Goal: Contribute content: Contribute content

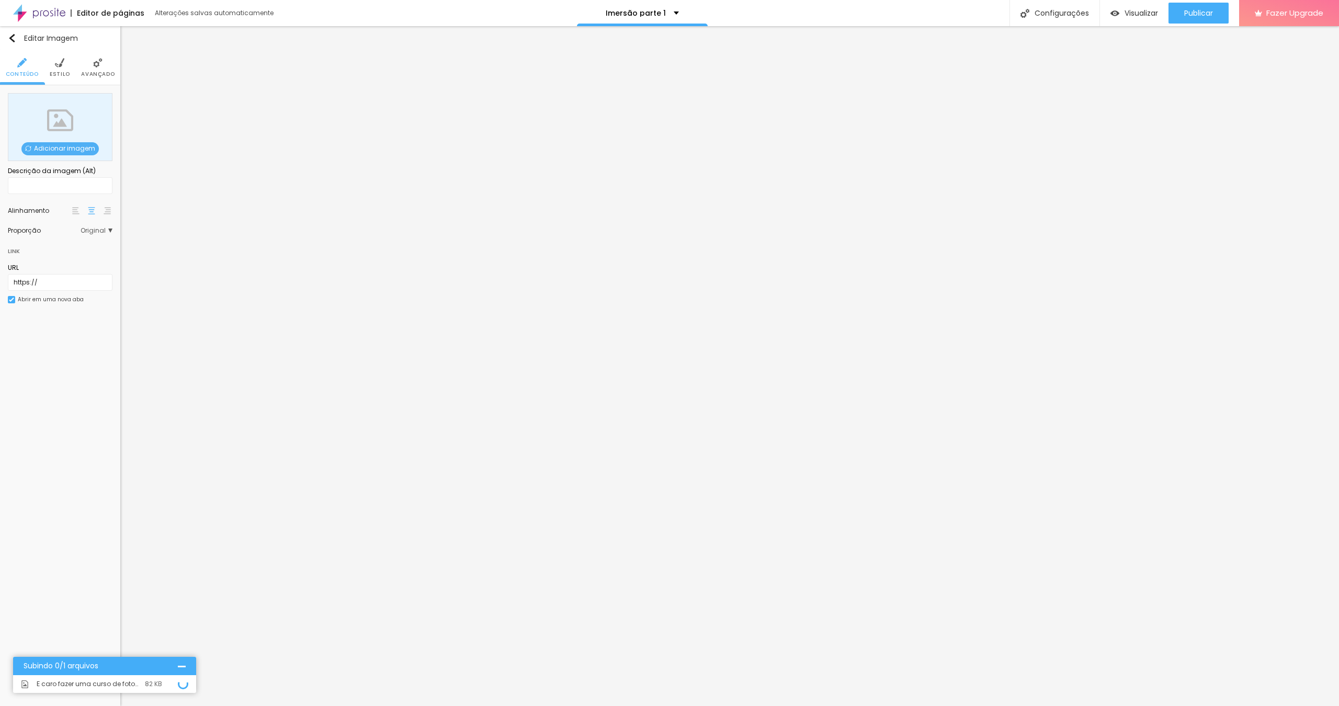
click at [73, 149] on span "Adicionar imagem" at bounding box center [59, 148] width 77 height 13
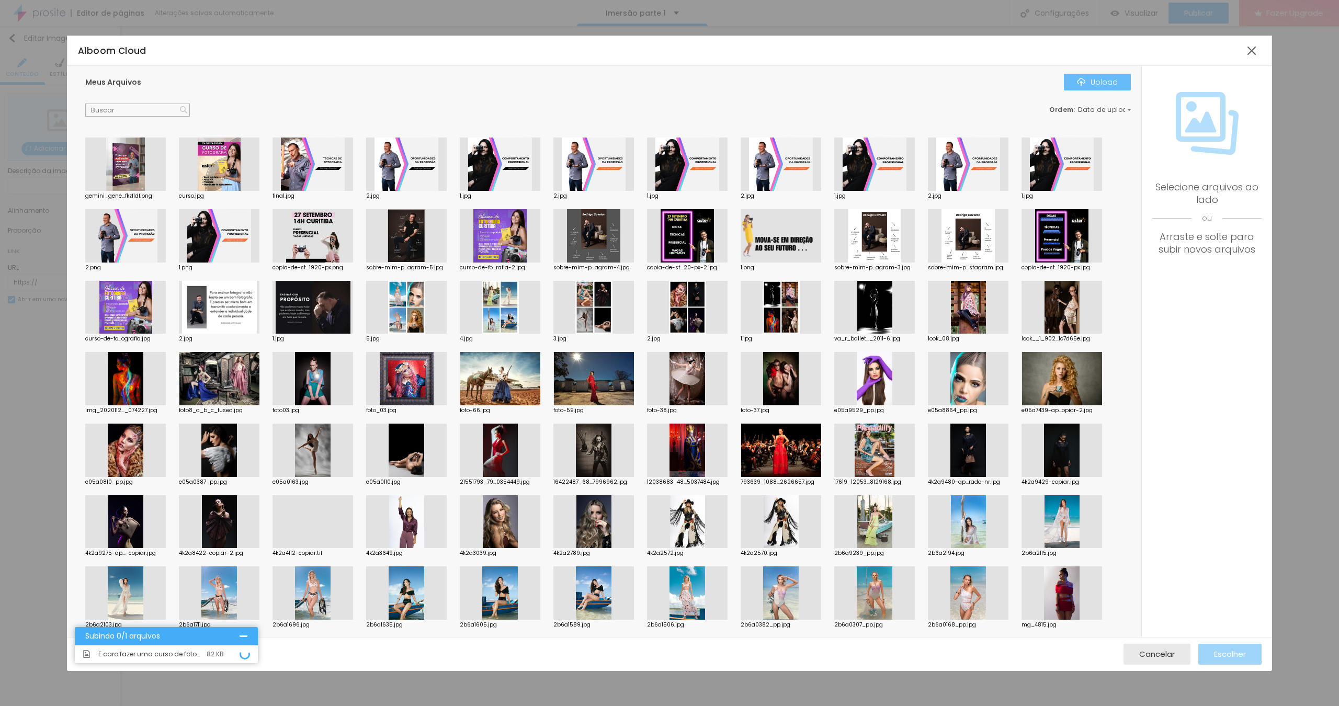
click at [1096, 85] on div "Upload" at bounding box center [1097, 82] width 41 height 8
click at [116, 638] on span "É caro fazer uma curso de fotografia presencial.jpg" at bounding box center [149, 637] width 103 height 6
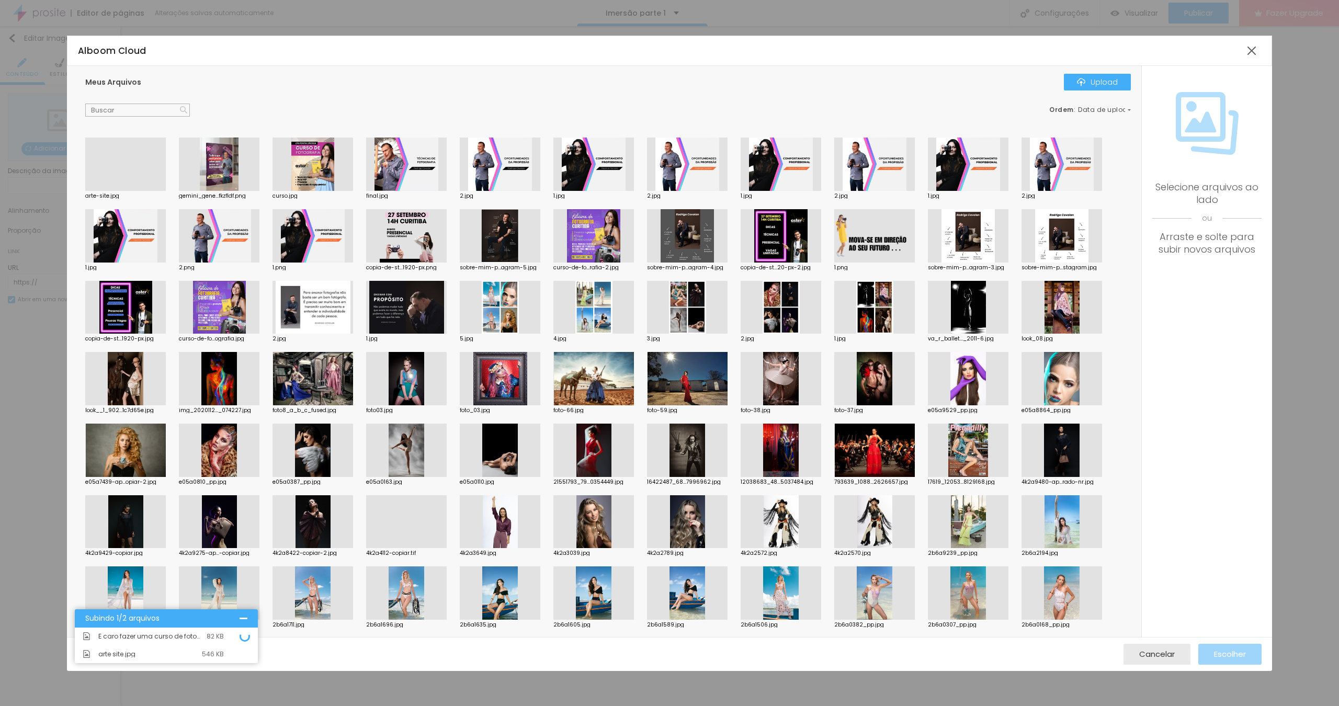
click at [126, 191] on div at bounding box center [125, 191] width 81 height 0
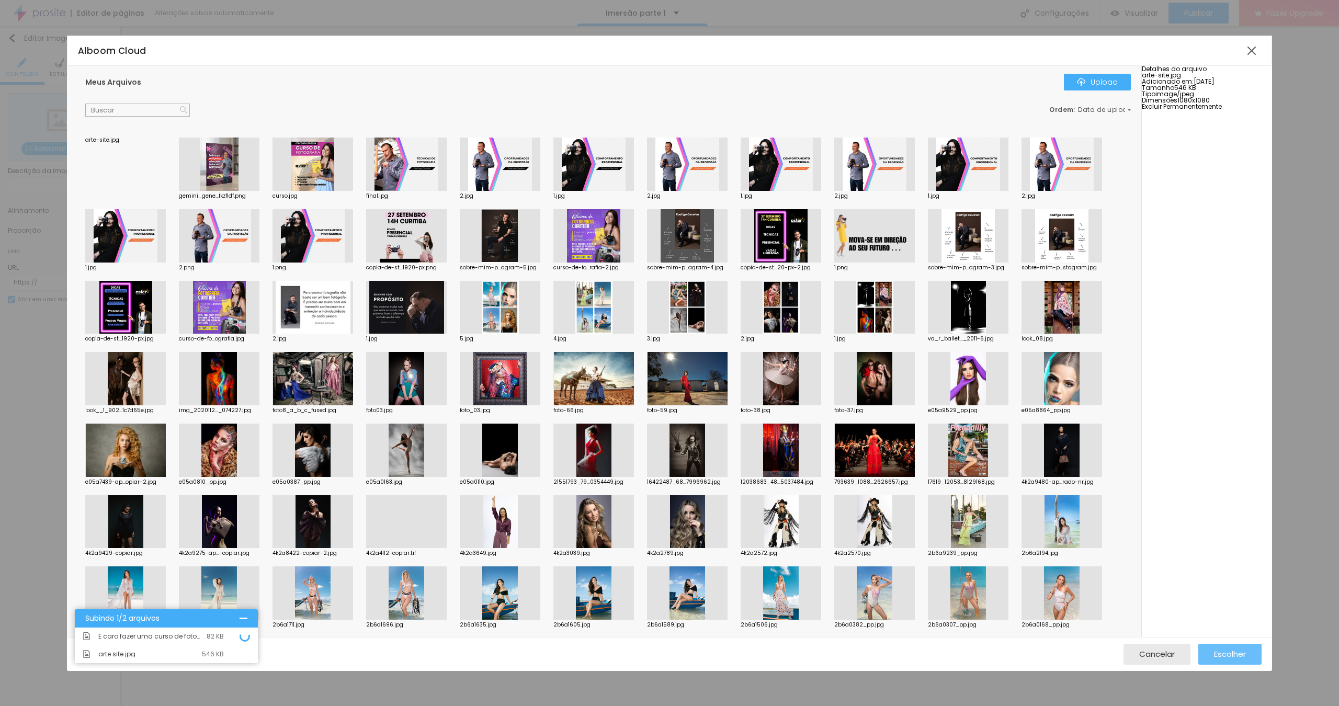
click at [1228, 652] on span "Escolher" at bounding box center [1230, 654] width 32 height 9
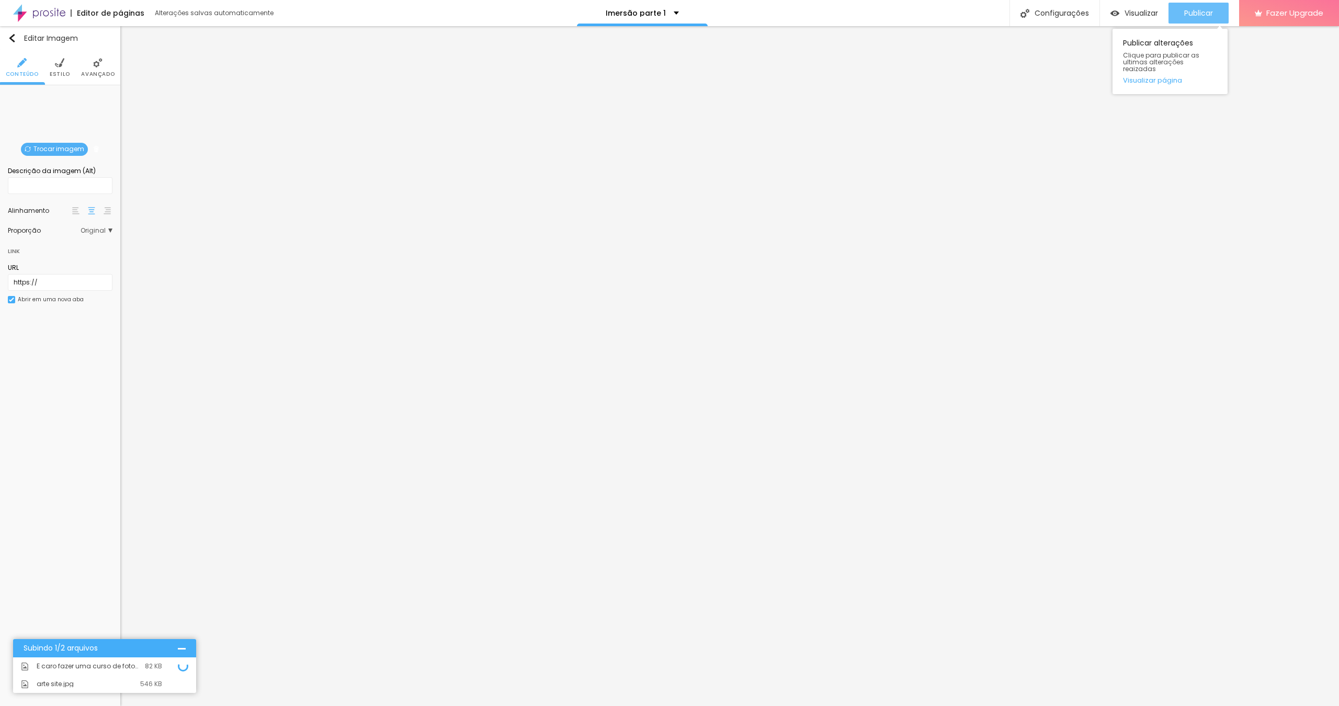
click at [1205, 14] on span "Publicar" at bounding box center [1198, 13] width 29 height 8
click at [178, 651] on div at bounding box center [182, 649] width 8 height 8
click at [1184, 14] on span "Publicar" at bounding box center [1198, 13] width 29 height 8
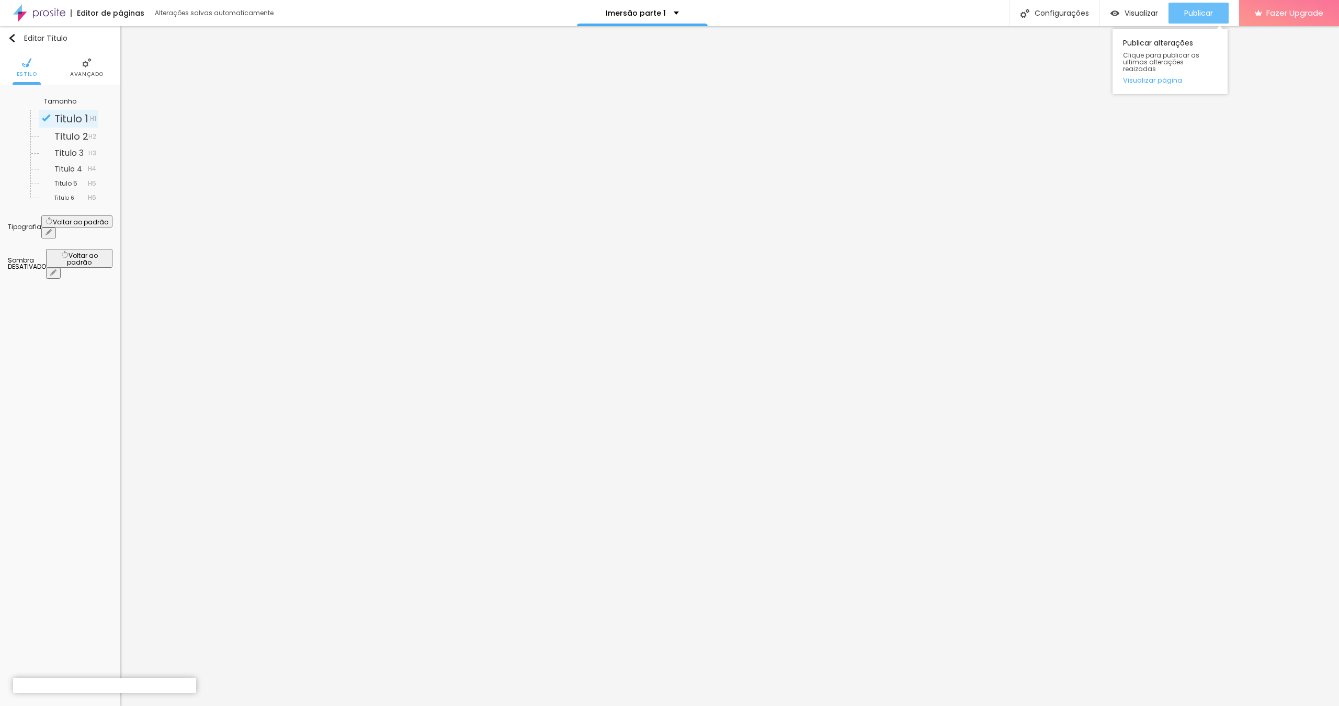
click at [1175, 18] on button "Publicar" at bounding box center [1199, 13] width 60 height 21
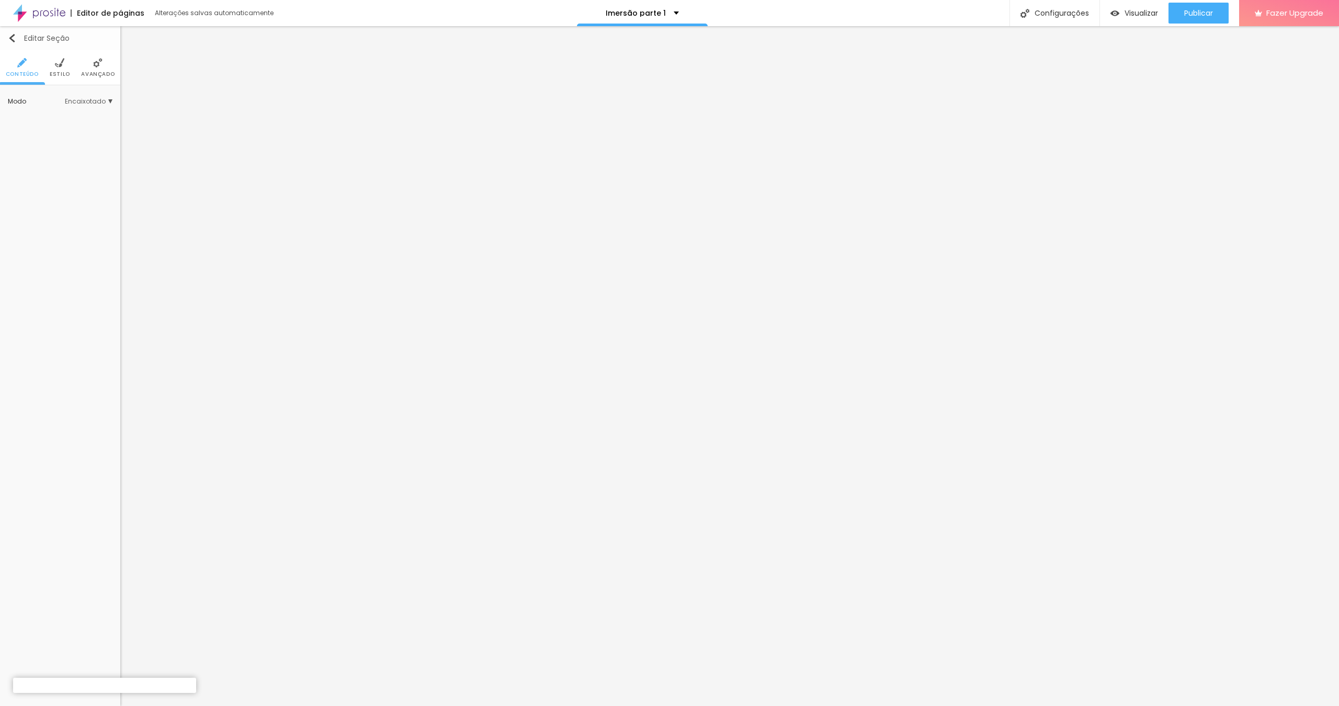
click at [16, 36] on div "Editar Seção" at bounding box center [39, 38] width 62 height 8
click at [56, 110] on button "button" at bounding box center [48, 115] width 15 height 11
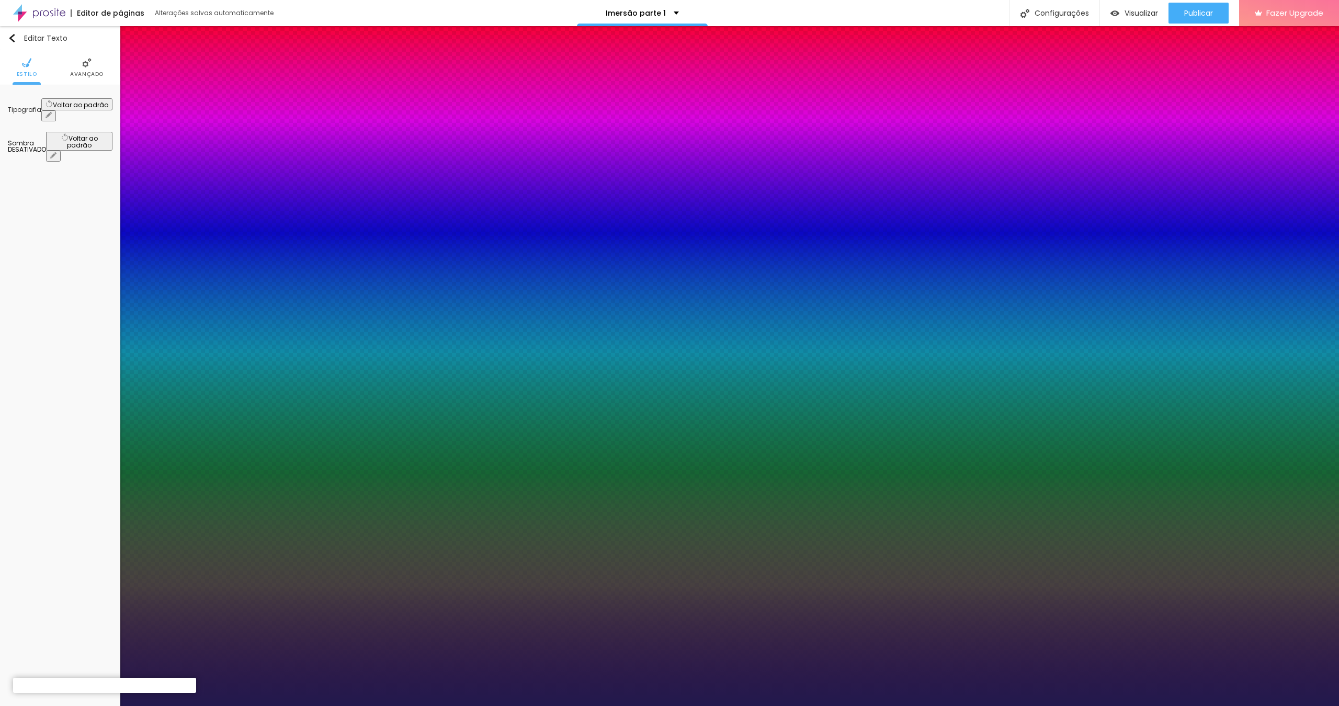
type input "1"
select select "Alice"
type input "1"
type input "17"
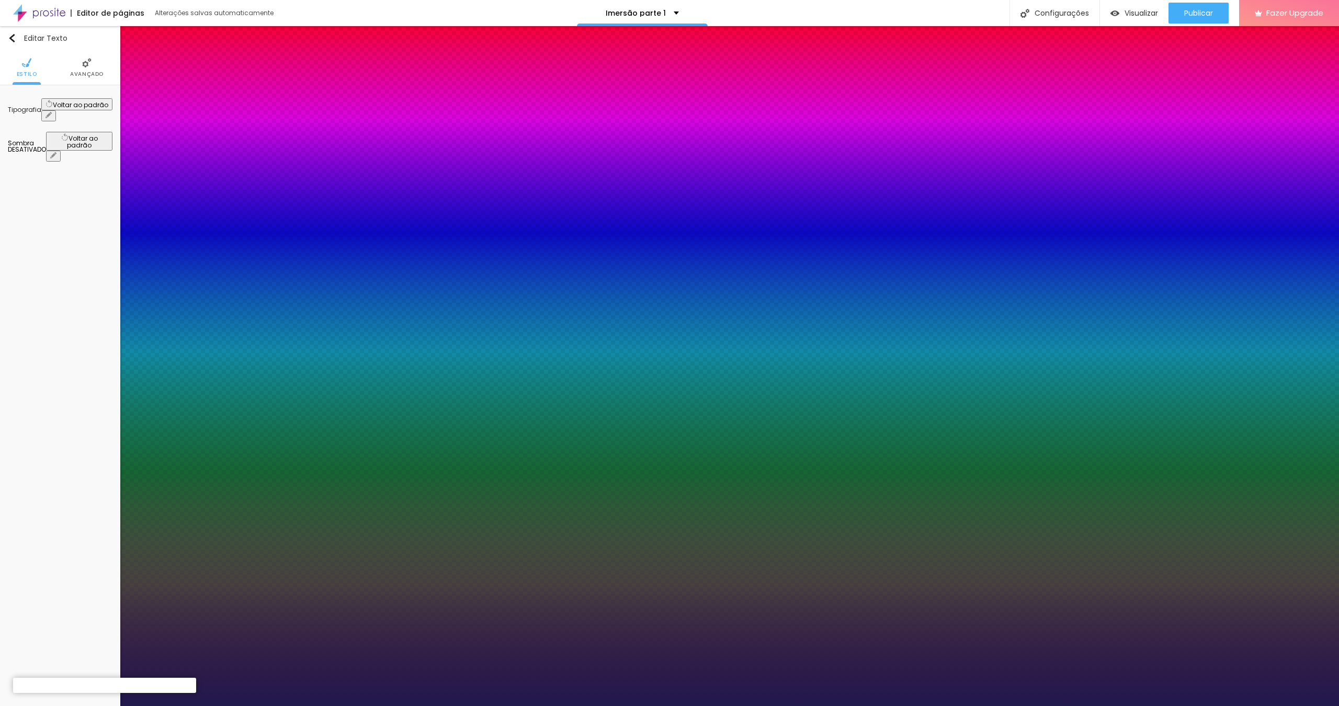
type input "1"
type input "19"
type input "1"
type input "20"
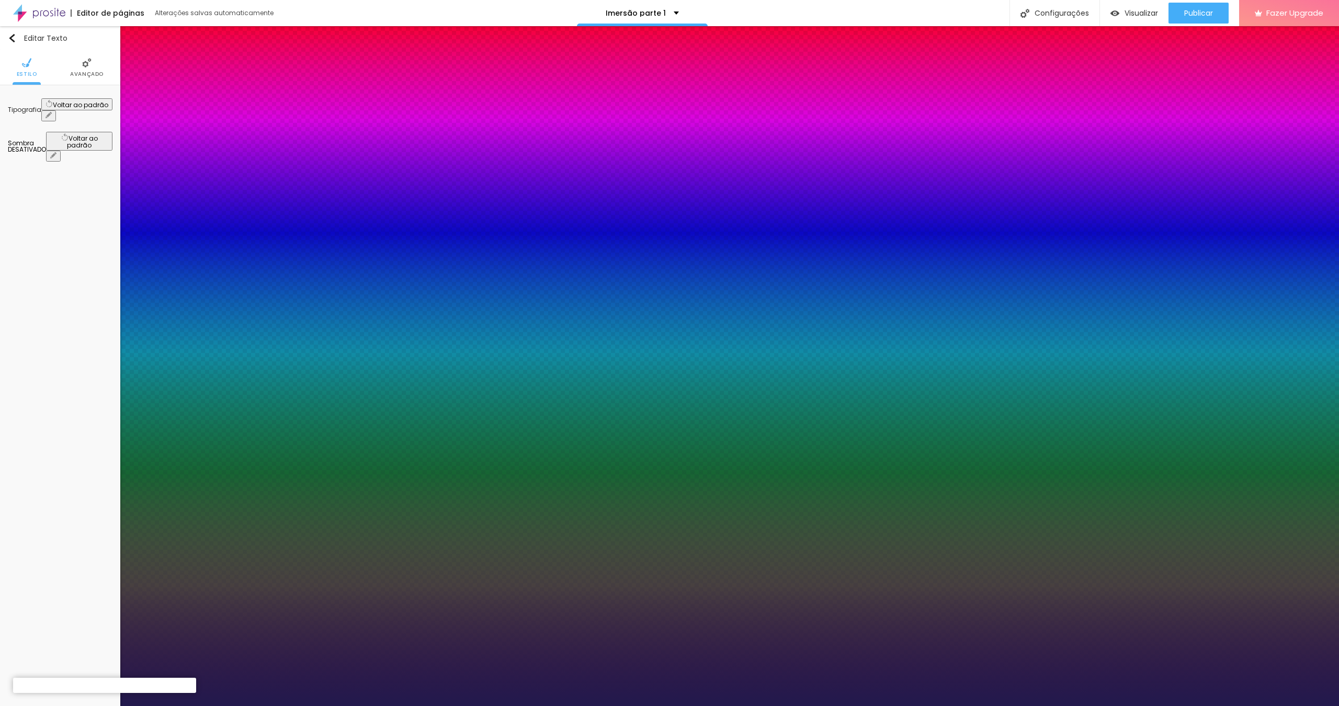
type input "20"
type input "1"
type input "21"
type input "1"
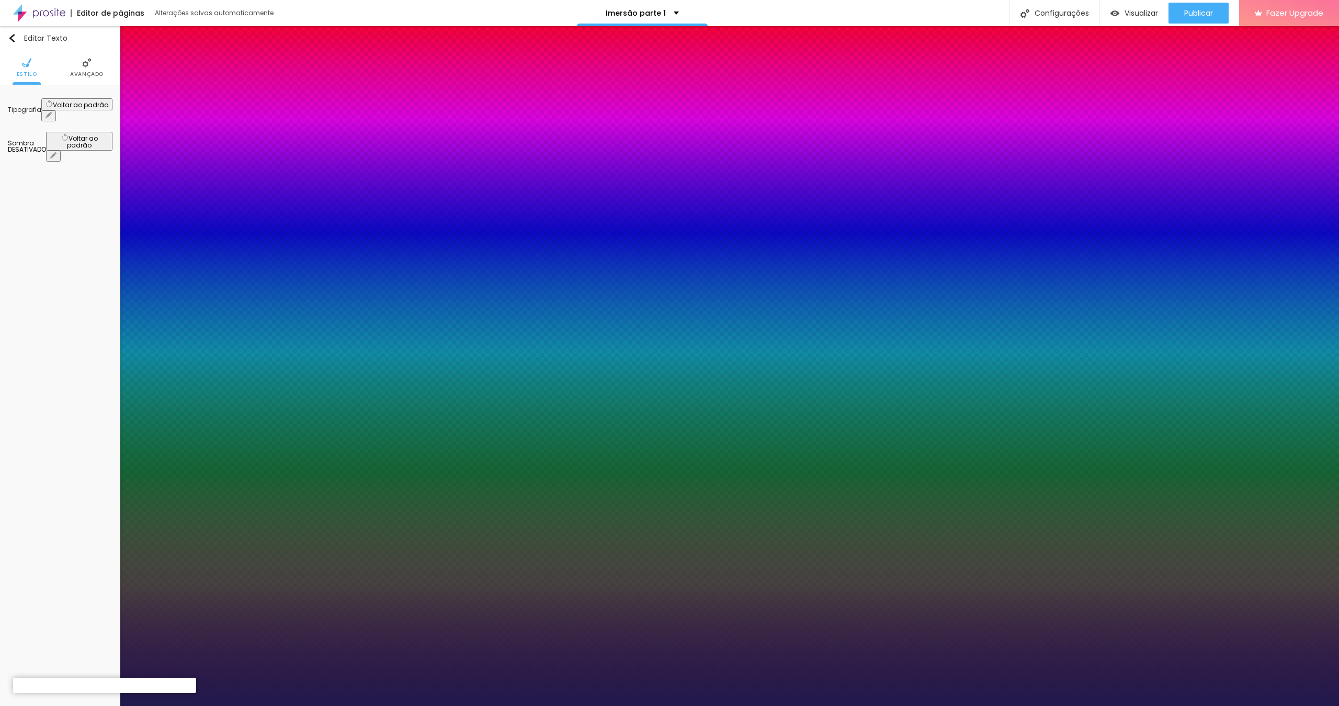
type input "23"
type input "1"
type input "24"
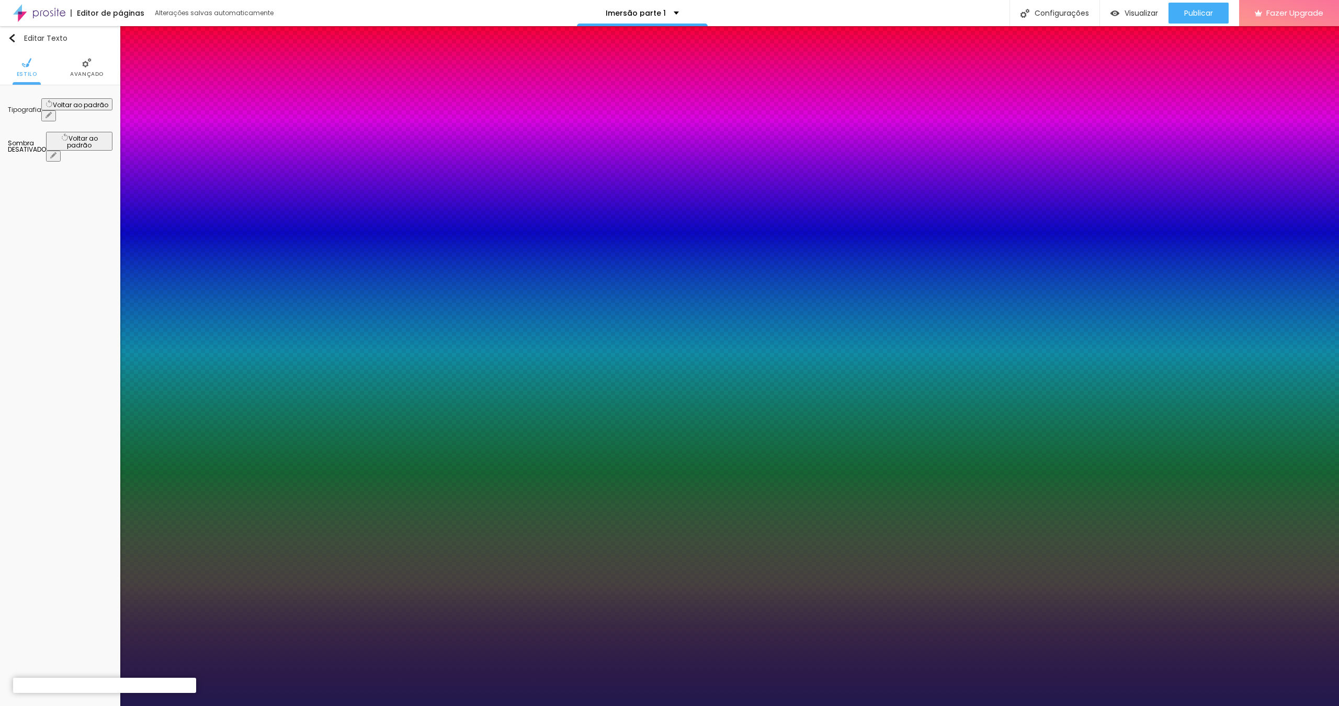
type input "1"
type input "23"
type input "1"
type input "22"
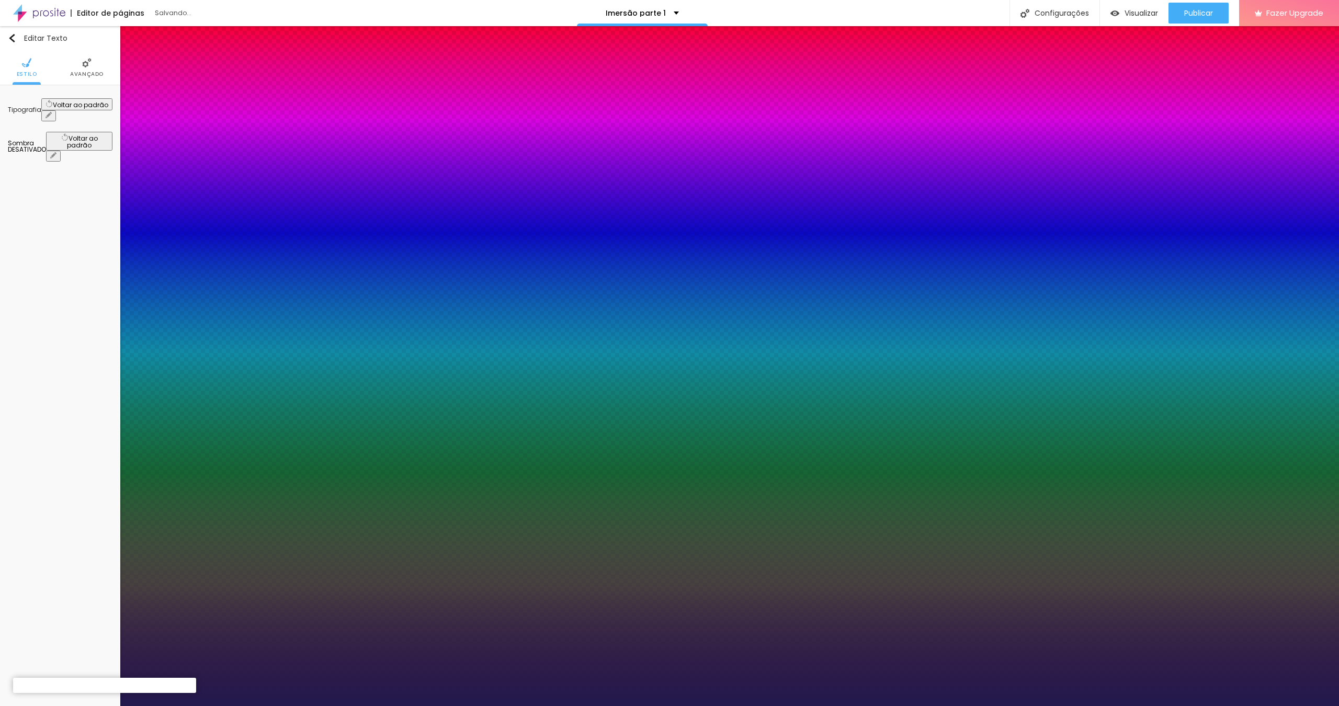
type input "22"
type input "1"
type input "21"
type input "1"
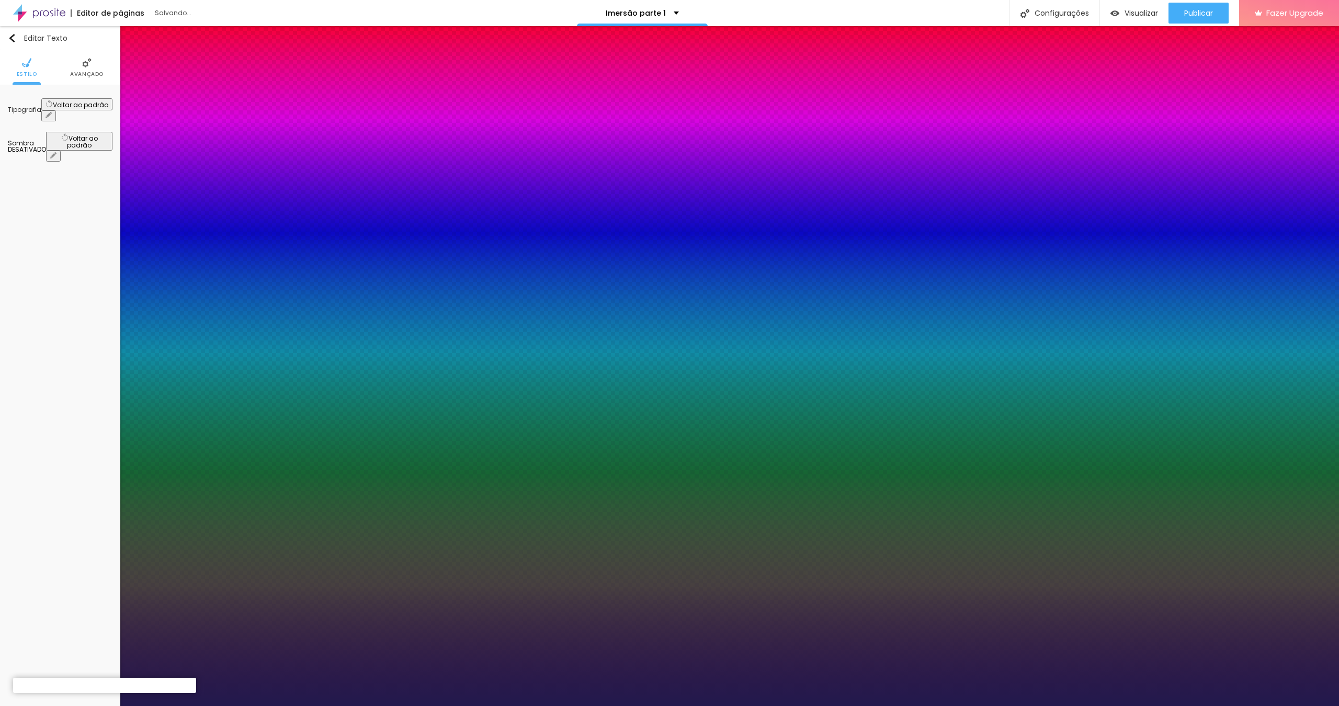
type input "20"
type input "1"
type input "20"
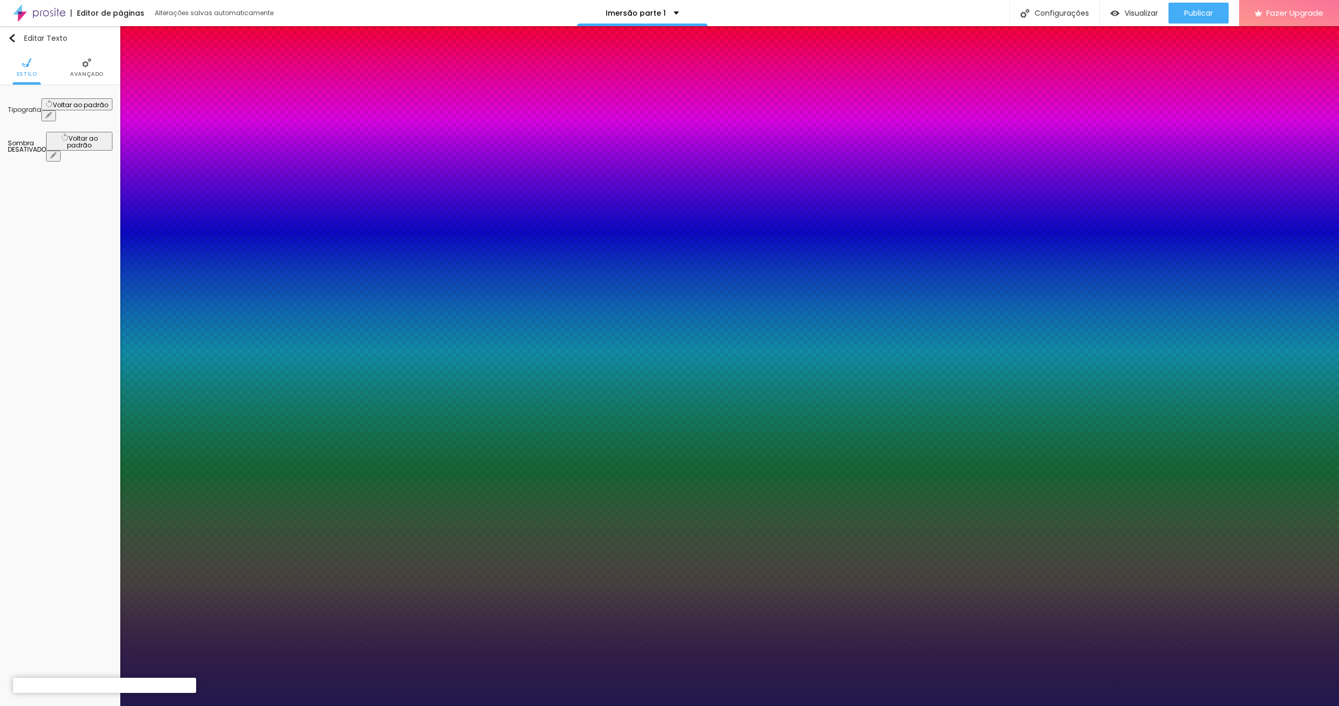
click at [582, 706] on div at bounding box center [669, 706] width 1339 height 0
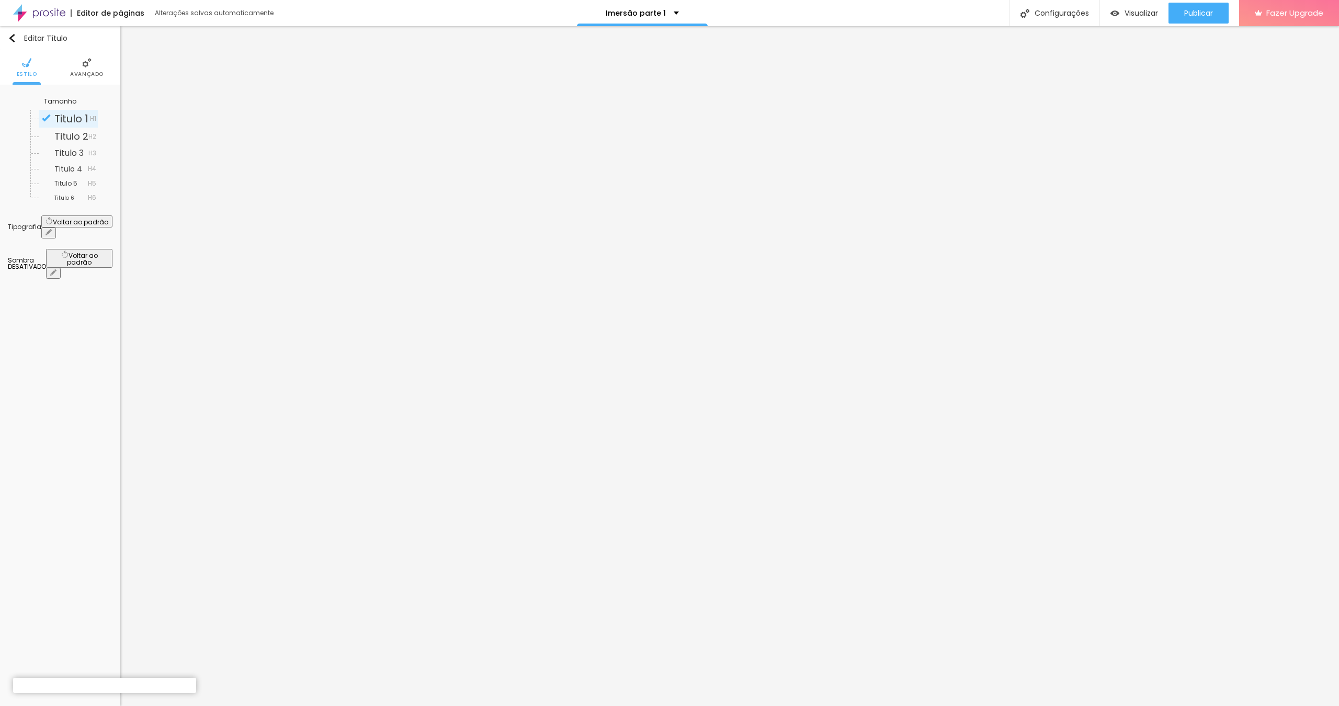
click at [86, 73] on span "Avançado" at bounding box center [86, 74] width 33 height 5
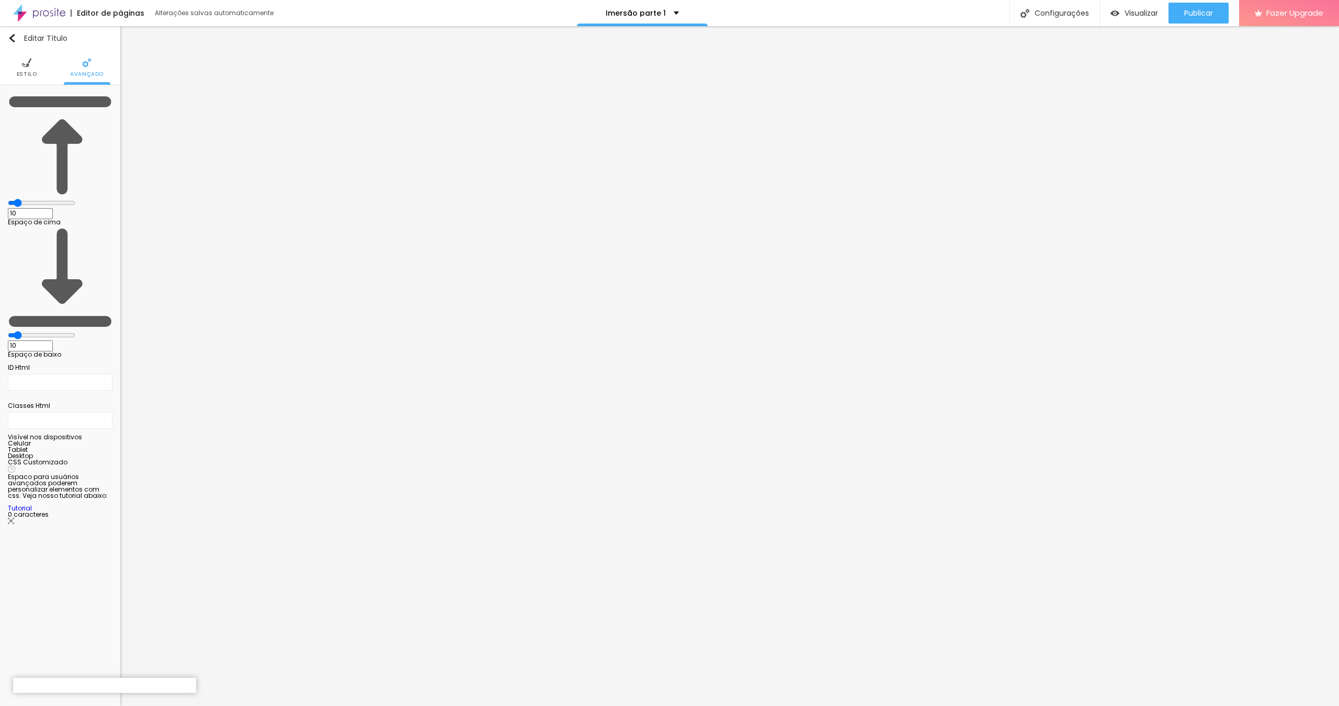
type input "2"
type input "0"
drag, startPoint x: 29, startPoint y: 128, endPoint x: 0, endPoint y: 129, distance: 29.3
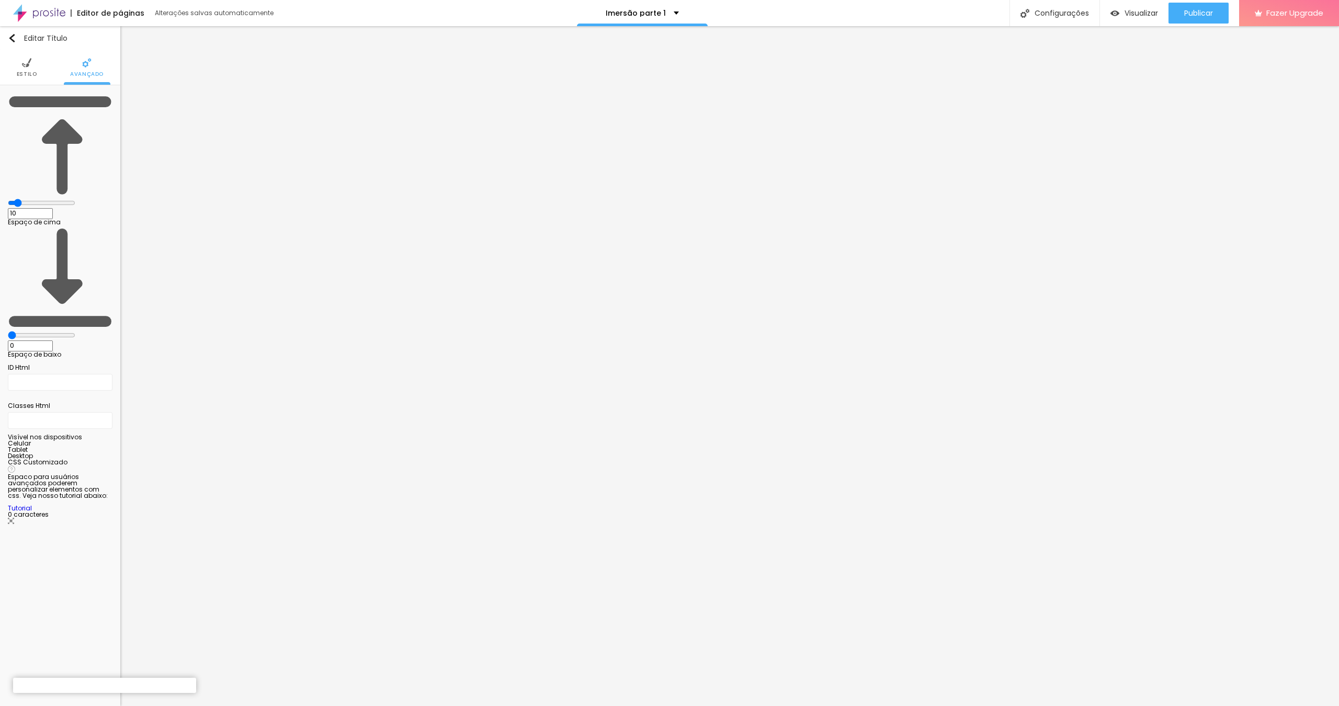
type input "0"
click at [0, 129] on div "10 Espaço de cima 0 Espaço de baixo ID Html Classes Html Visível nos dispositiv…" at bounding box center [60, 308] width 120 height 447
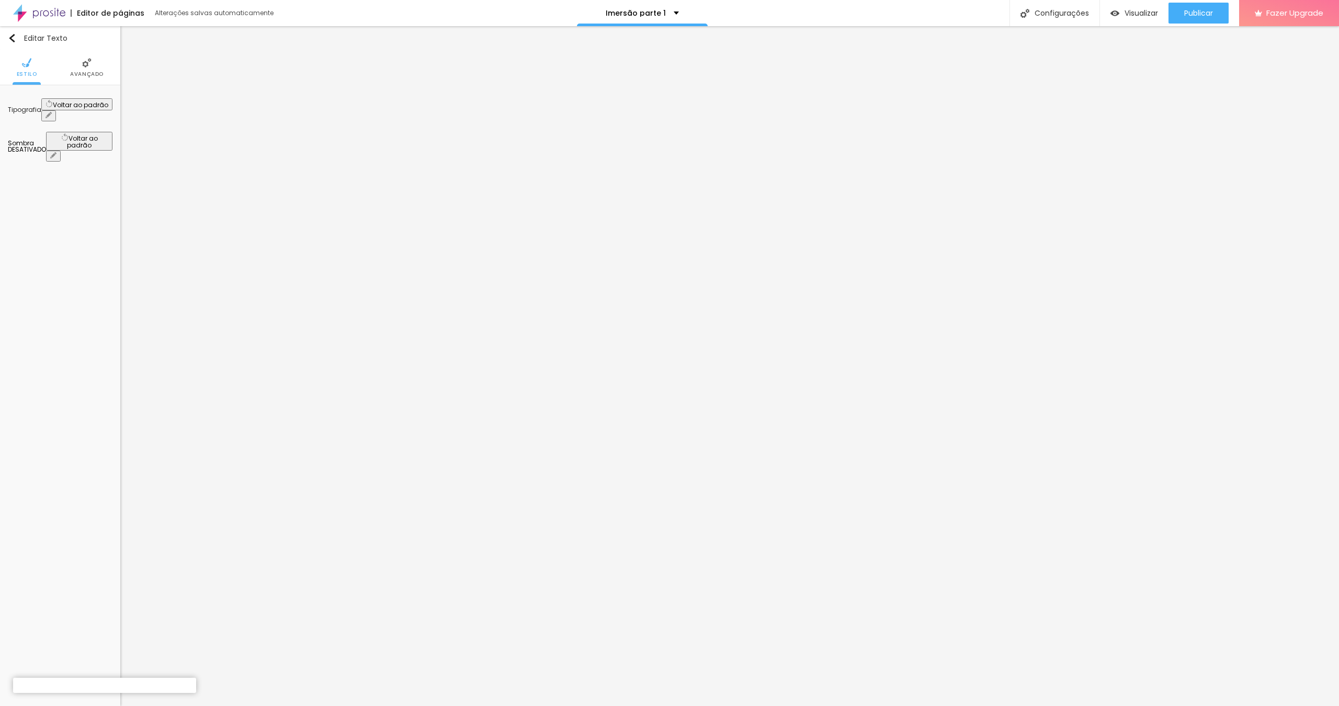
click at [85, 64] on img at bounding box center [86, 62] width 9 height 9
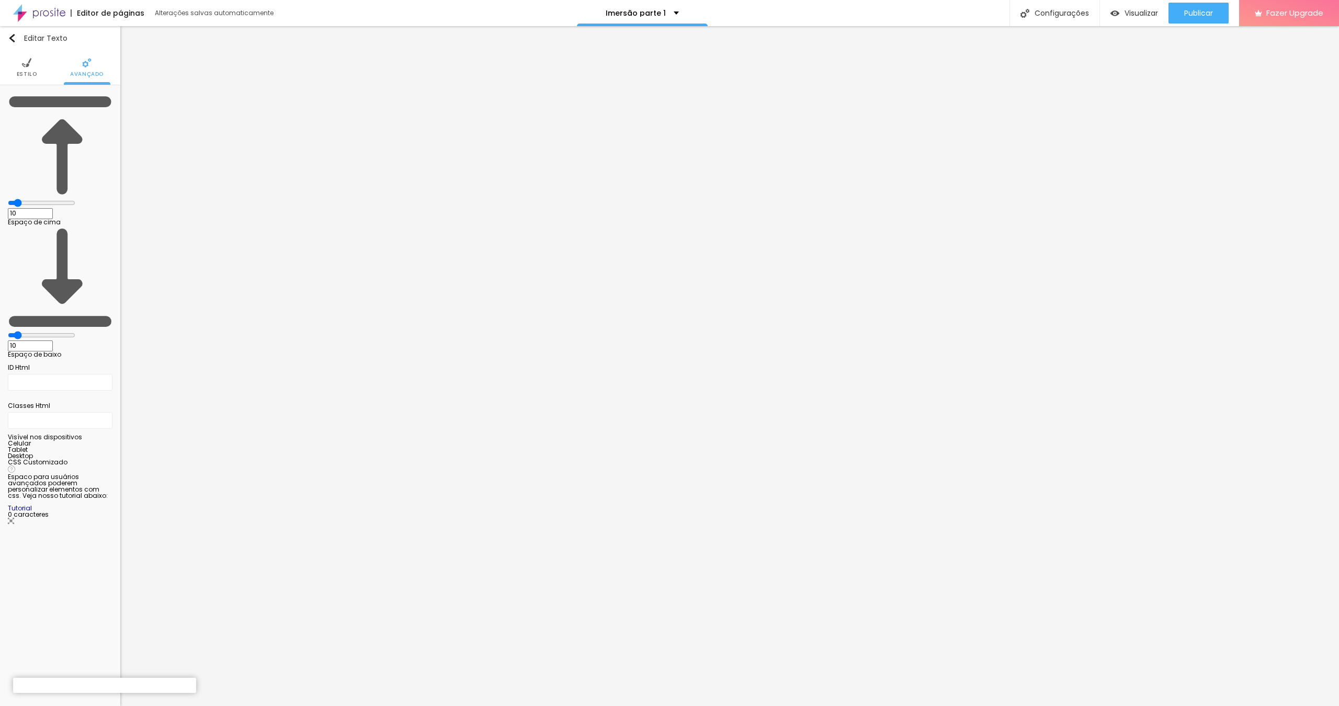
type input "8"
type input "0"
drag, startPoint x: 30, startPoint y: 129, endPoint x: 0, endPoint y: 129, distance: 29.8
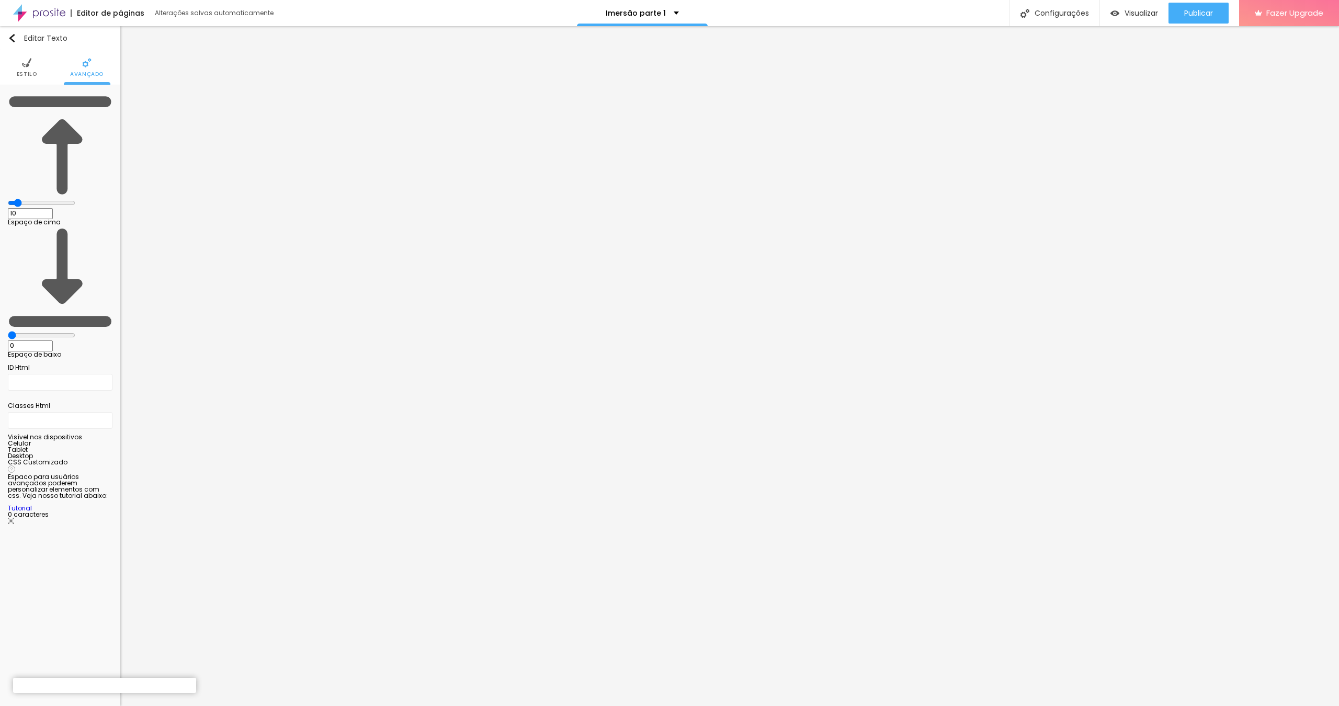
type input "0"
click at [0, 129] on div "10 Espaço de cima 0 Espaço de baixo ID Html Classes Html Visível nos dispositiv…" at bounding box center [60, 308] width 120 height 447
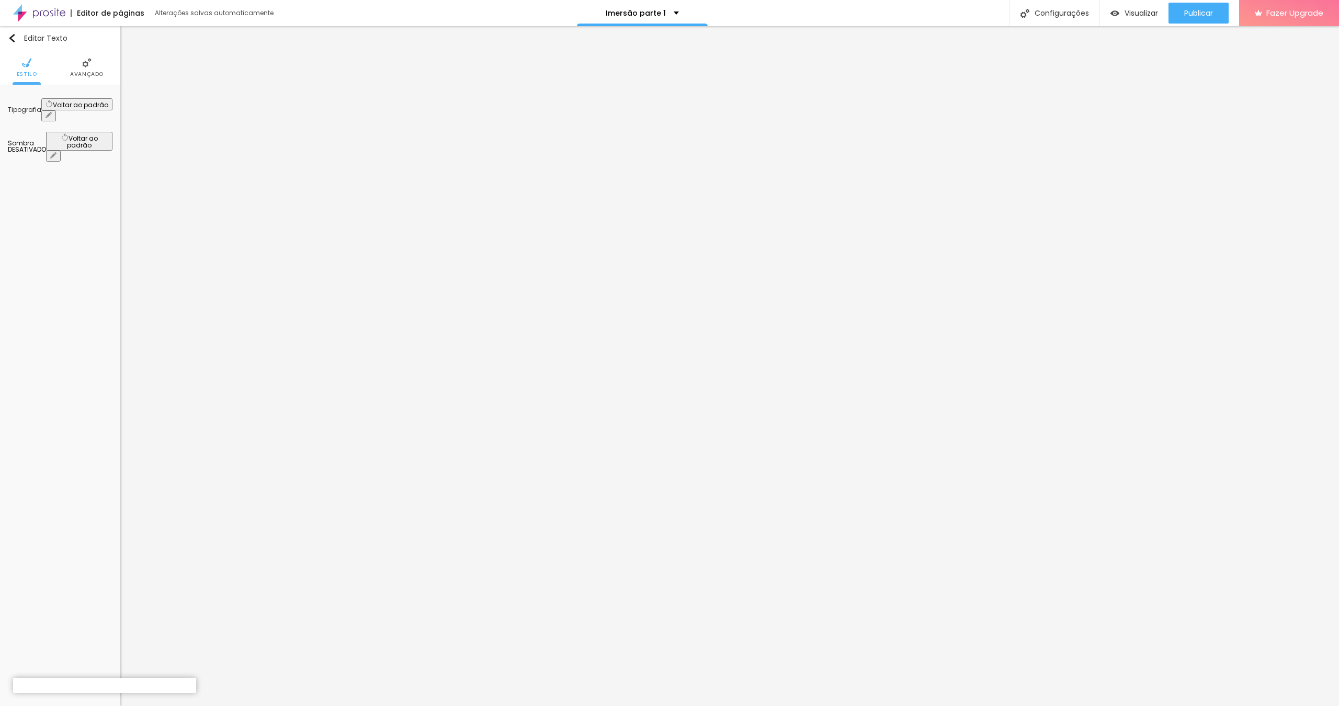
click at [81, 61] on li "Avançado" at bounding box center [86, 67] width 33 height 35
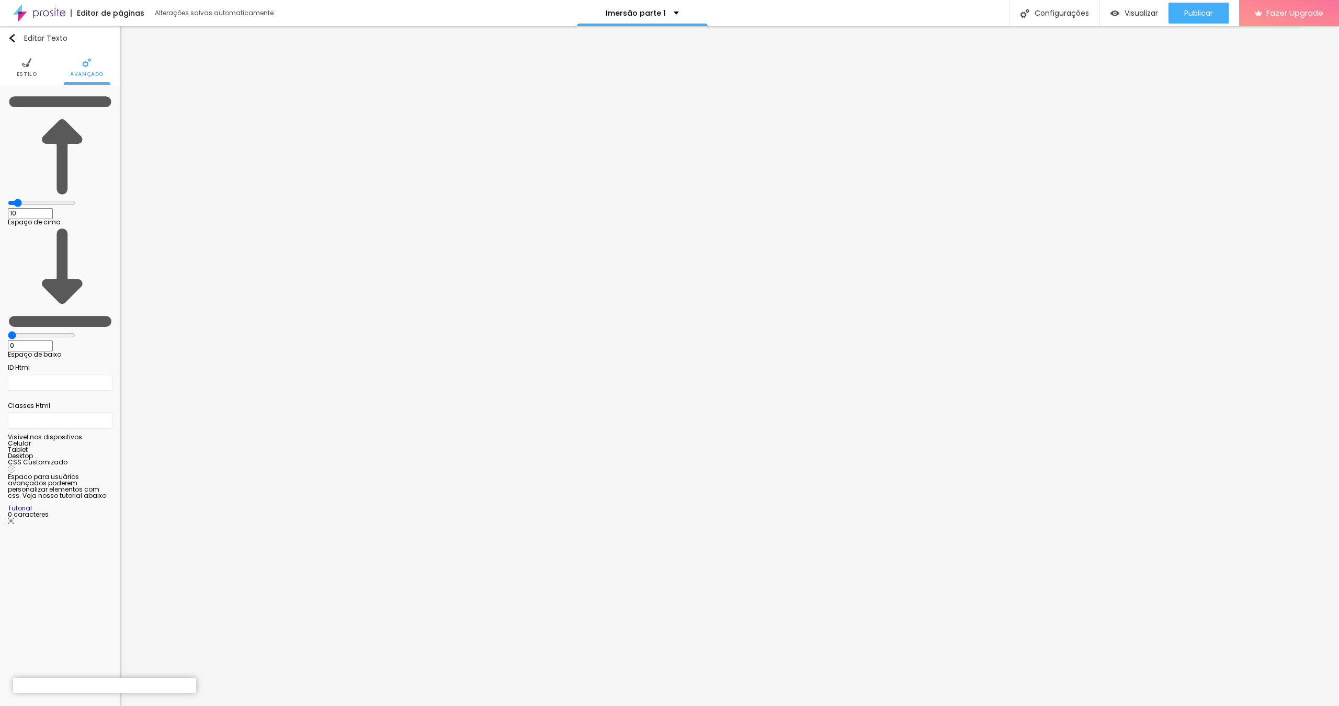
type input "2"
type input "3"
type input "10"
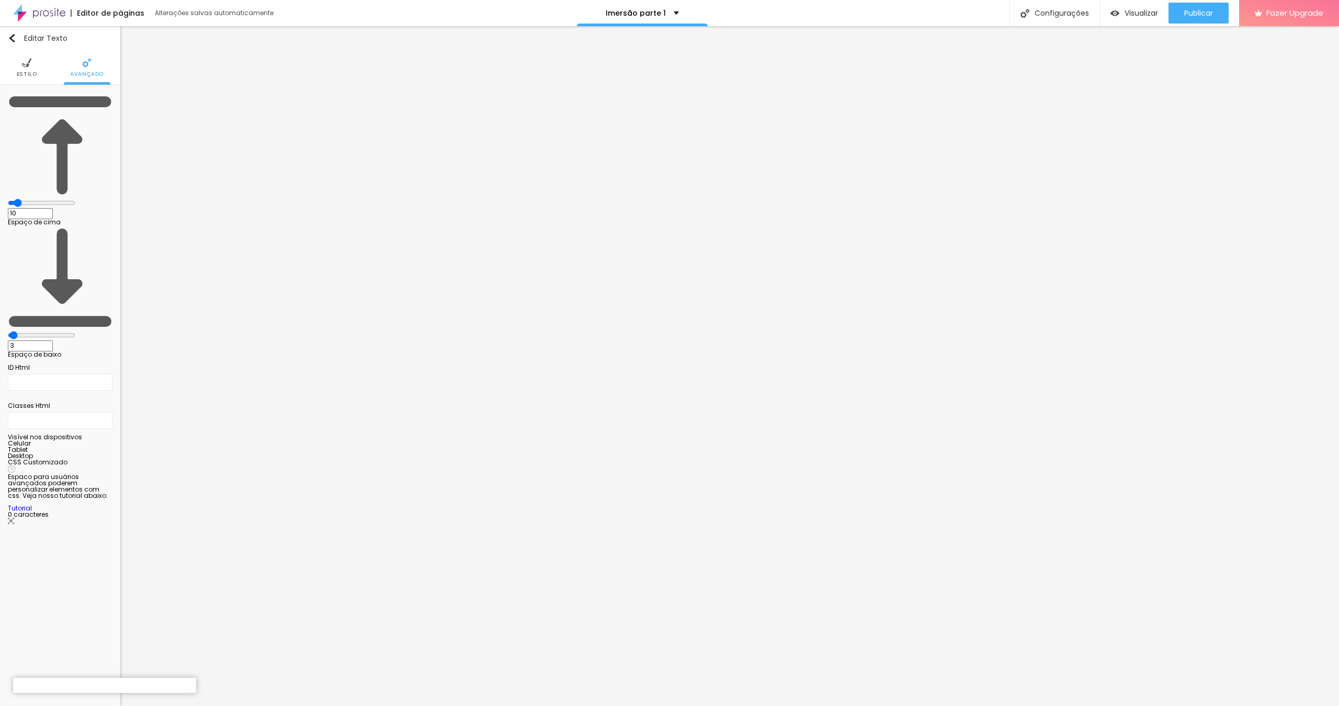
type input "10"
drag, startPoint x: 22, startPoint y: 127, endPoint x: 31, endPoint y: 127, distance: 8.4
type input "10"
click at [31, 331] on input "range" at bounding box center [41, 335] width 67 height 8
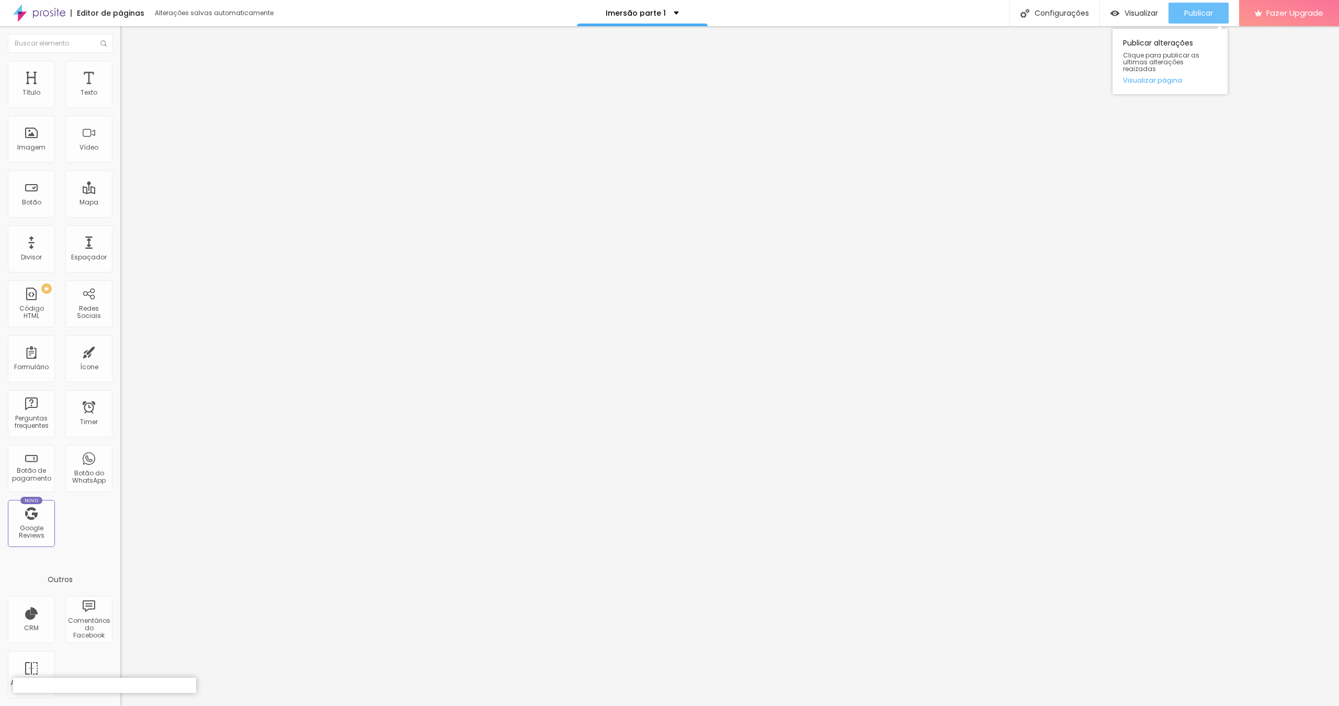
click at [1201, 17] on span "Publicar" at bounding box center [1198, 13] width 29 height 8
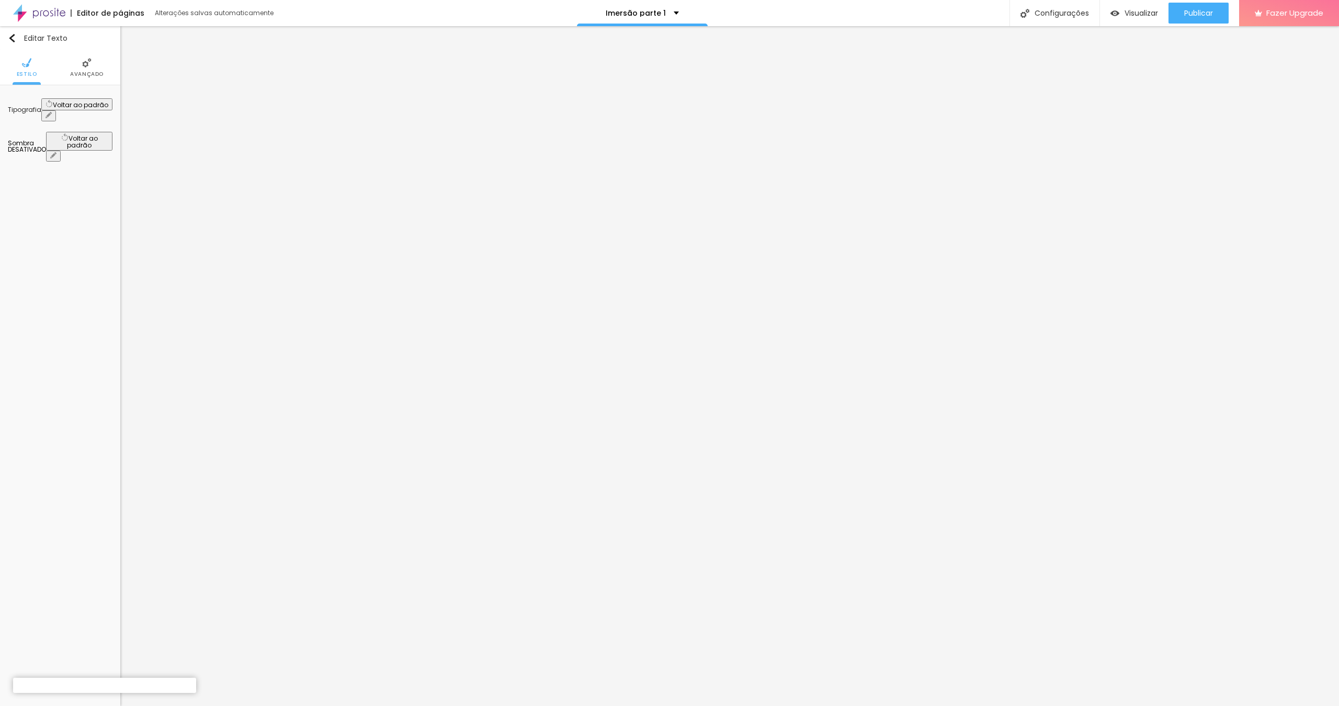
click at [52, 112] on icon "button" at bounding box center [49, 115] width 6 height 6
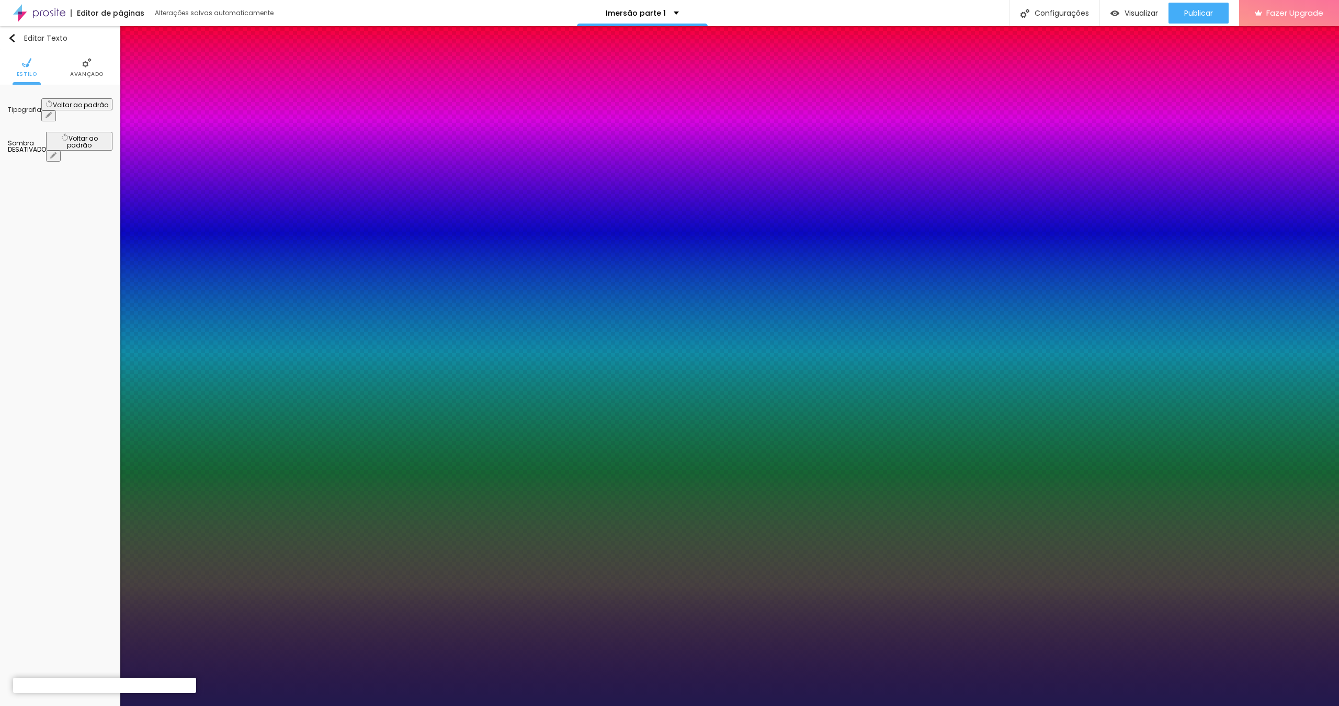
type input "1"
select select "Amaranth"
type input "1"
click at [345, 706] on div at bounding box center [669, 706] width 1339 height 0
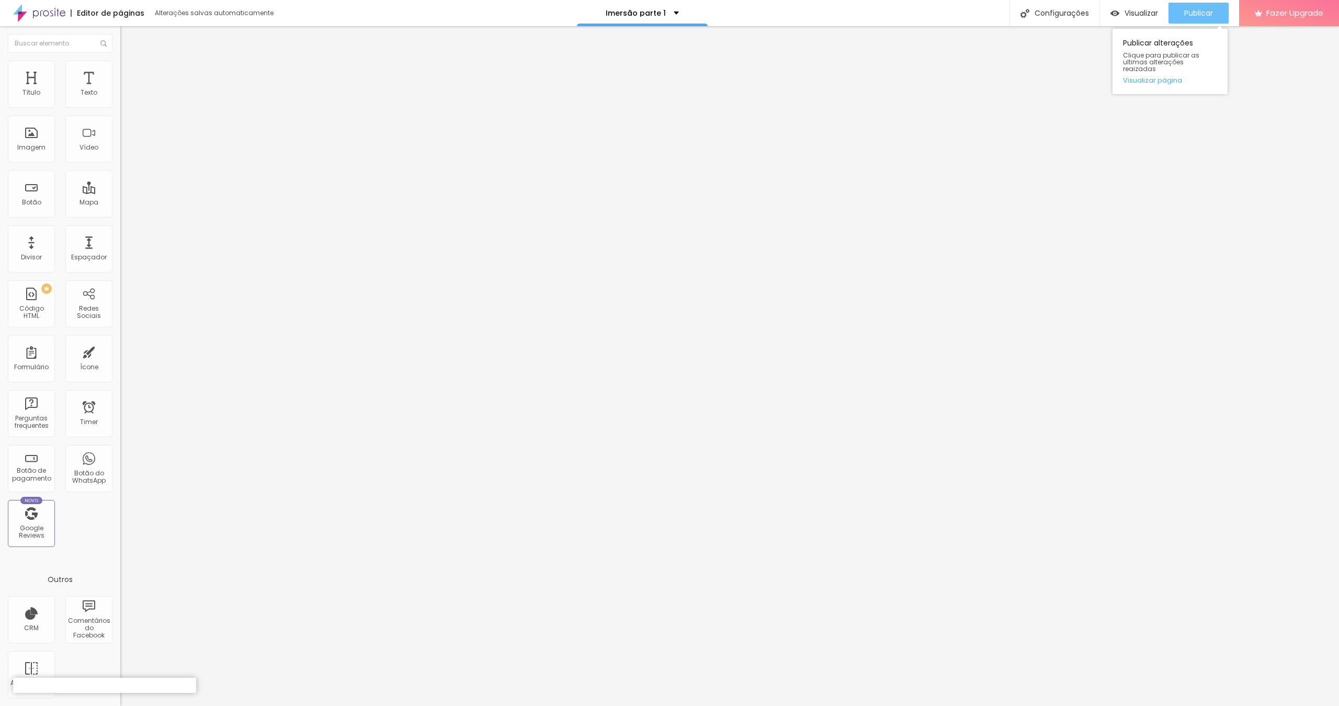
click at [1194, 14] on span "Publicar" at bounding box center [1198, 13] width 29 height 8
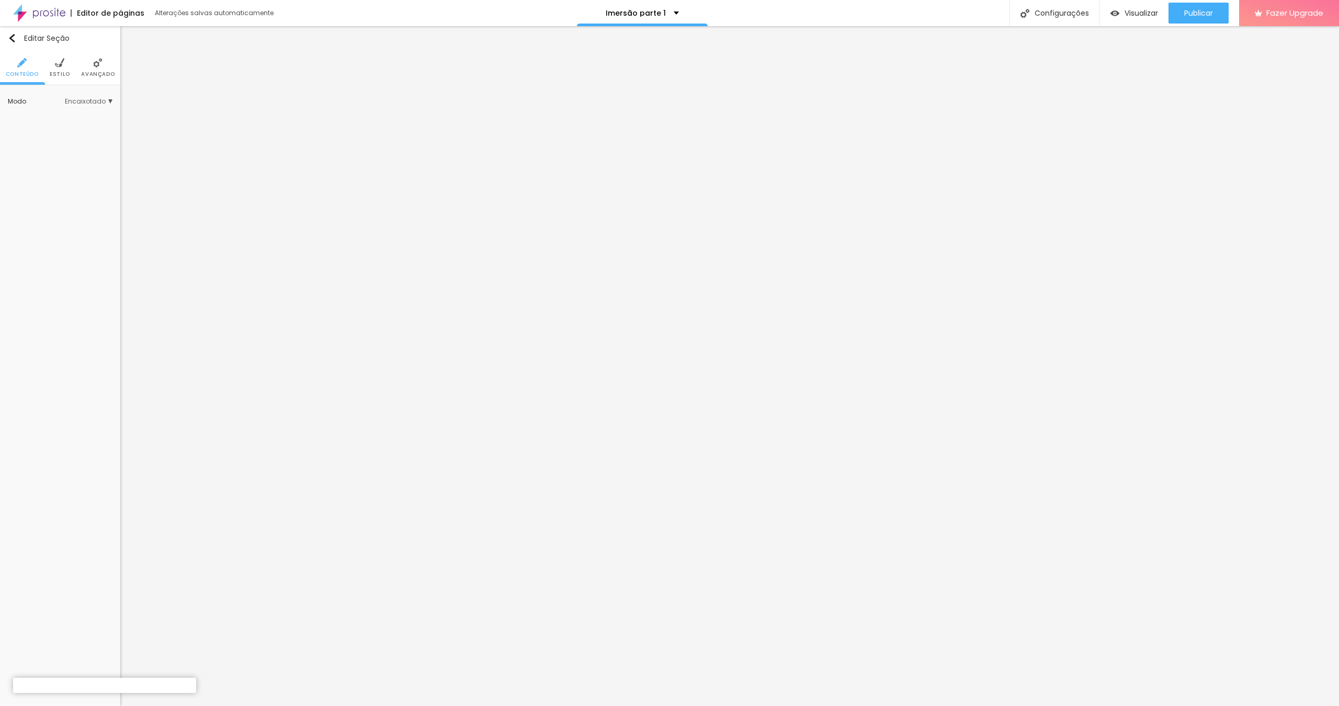
click at [58, 63] on img at bounding box center [59, 62] width 9 height 9
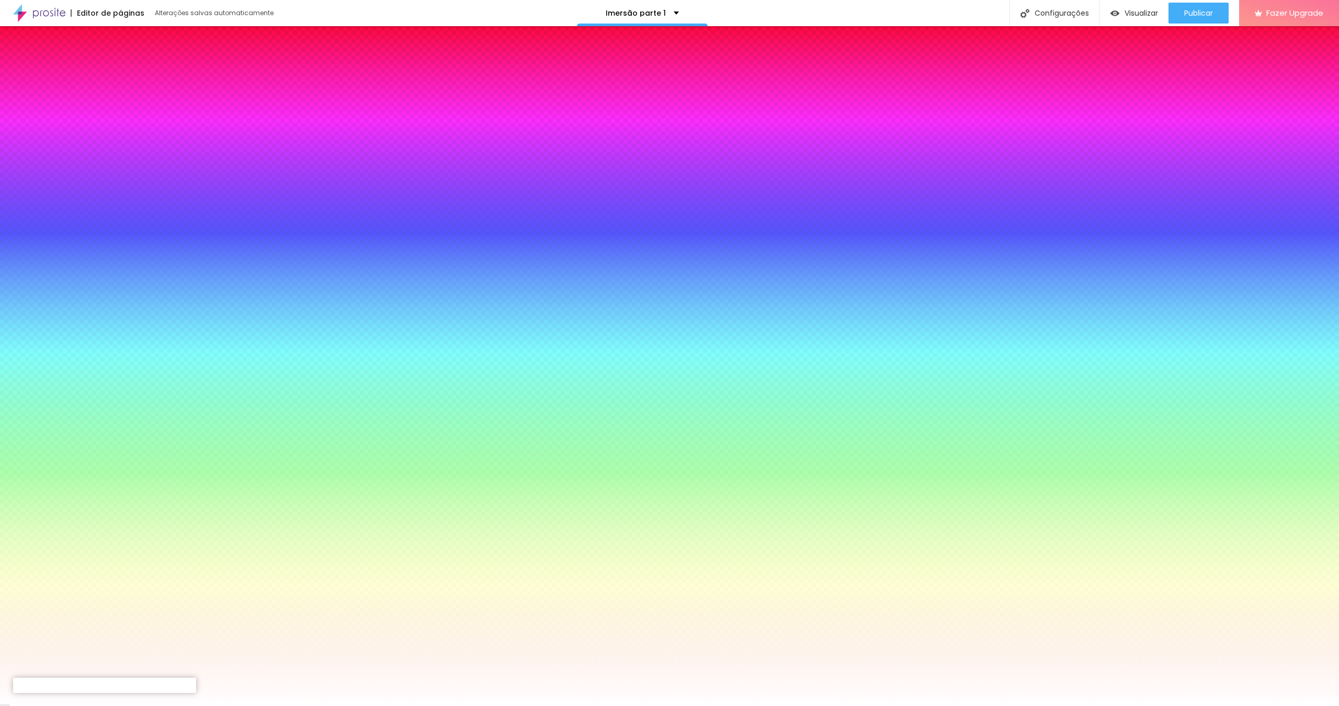
click at [75, 196] on div at bounding box center [60, 196] width 105 height 0
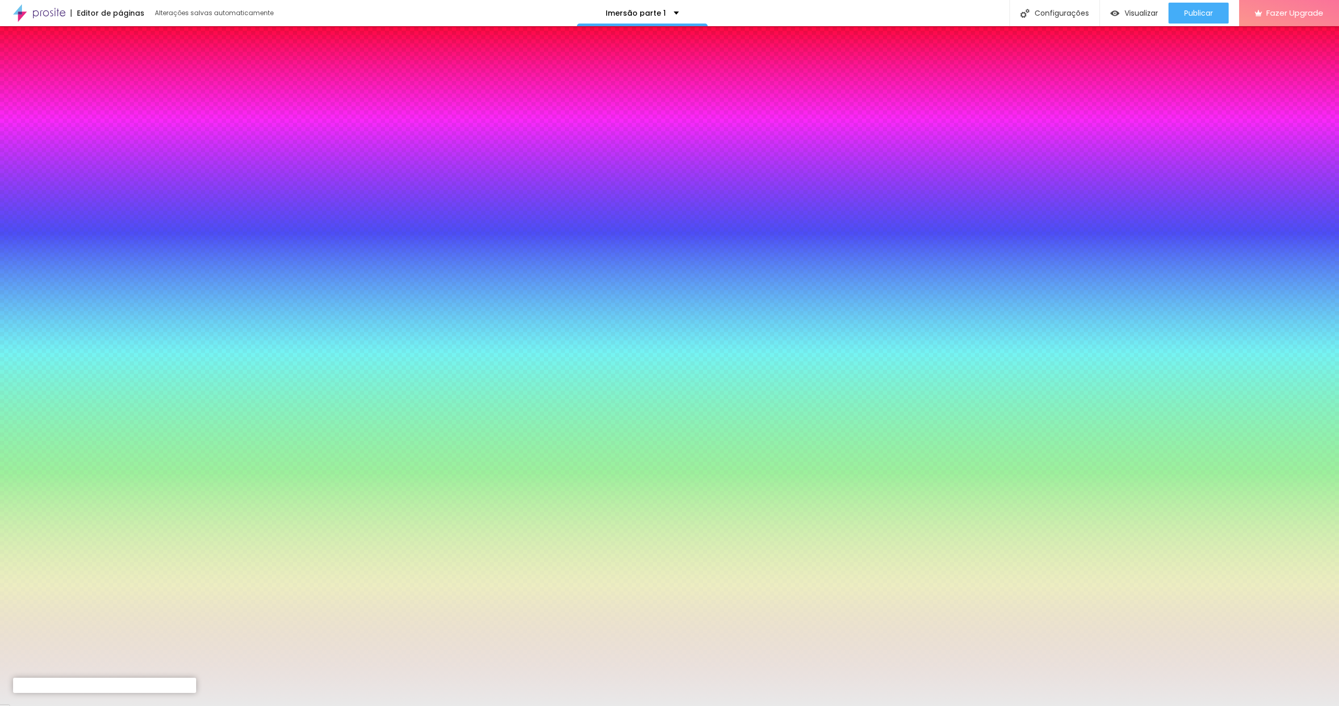
drag, startPoint x: 21, startPoint y: 210, endPoint x: 7, endPoint y: 210, distance: 14.1
click at [7, 210] on div "Imagem de fundo Adicionar imagem Efeito da Imagem Nenhum Nenhum Parallax Cor de…" at bounding box center [60, 224] width 120 height 279
click at [71, 196] on div at bounding box center [60, 196] width 105 height 0
click at [105, 281] on div at bounding box center [669, 353] width 1339 height 706
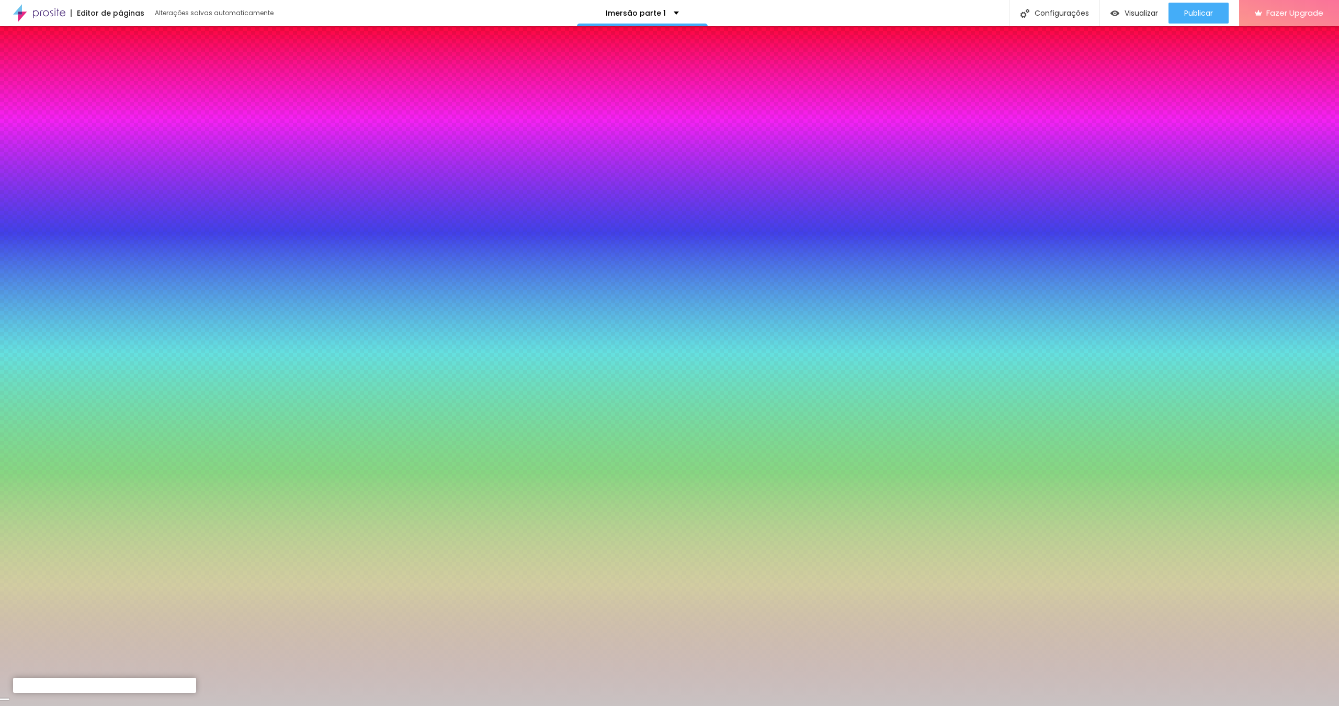
type input "#C2BCBC"
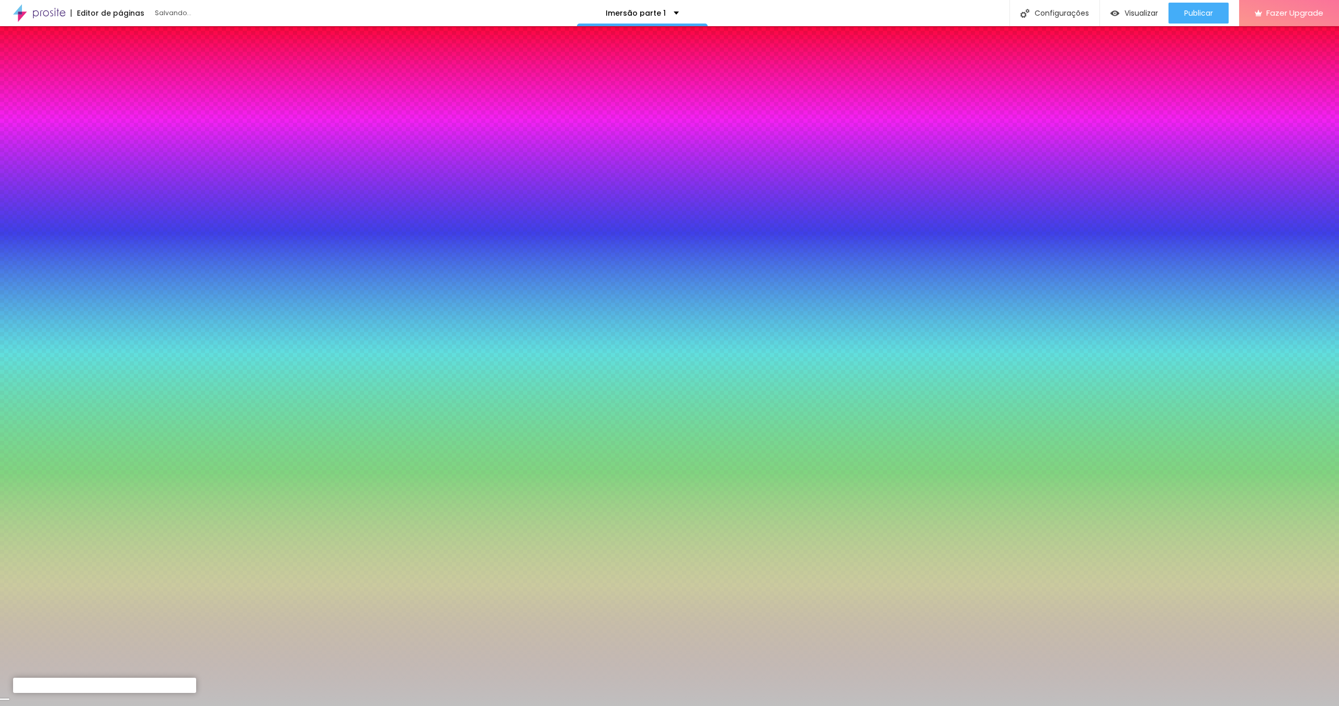
drag, startPoint x: 17, startPoint y: 209, endPoint x: 17, endPoint y: 222, distance: 13.6
click at [8, 176] on div at bounding box center [7, 175] width 2 height 2
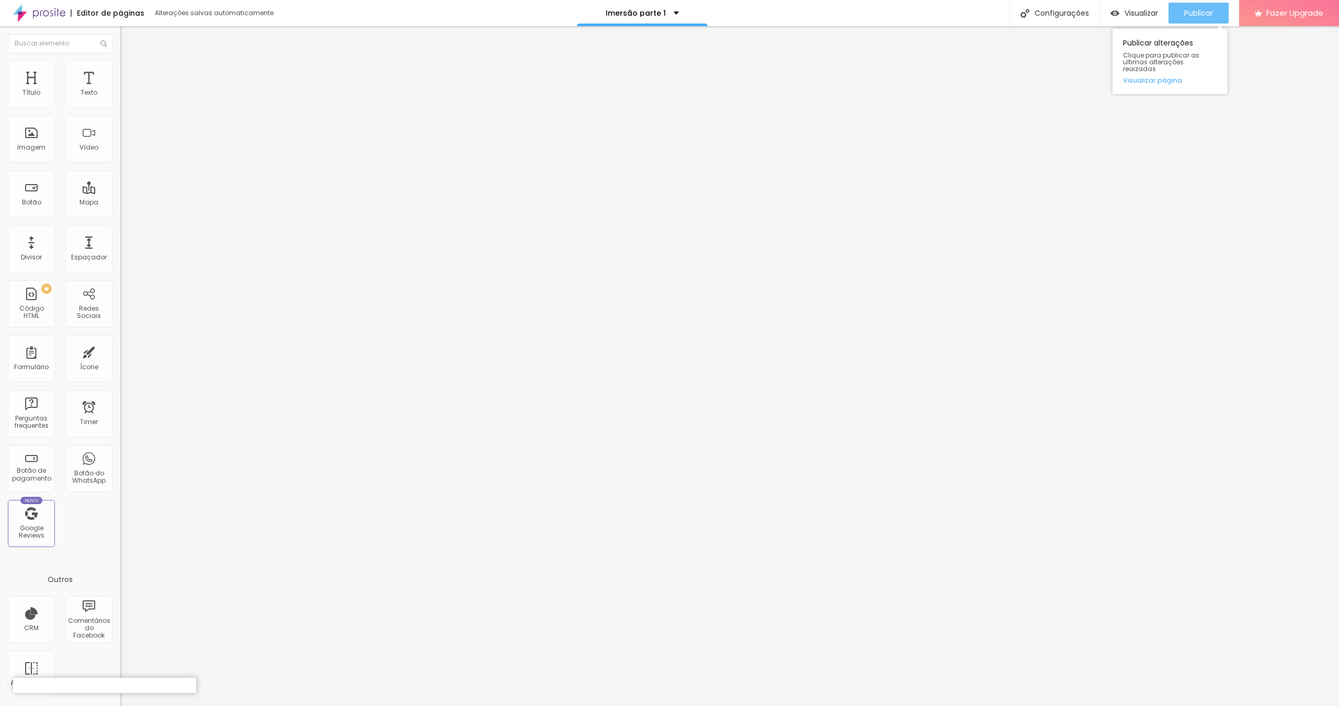
click at [1199, 12] on span "Publicar" at bounding box center [1198, 13] width 29 height 8
click at [1206, 14] on span "Publicar" at bounding box center [1198, 13] width 29 height 8
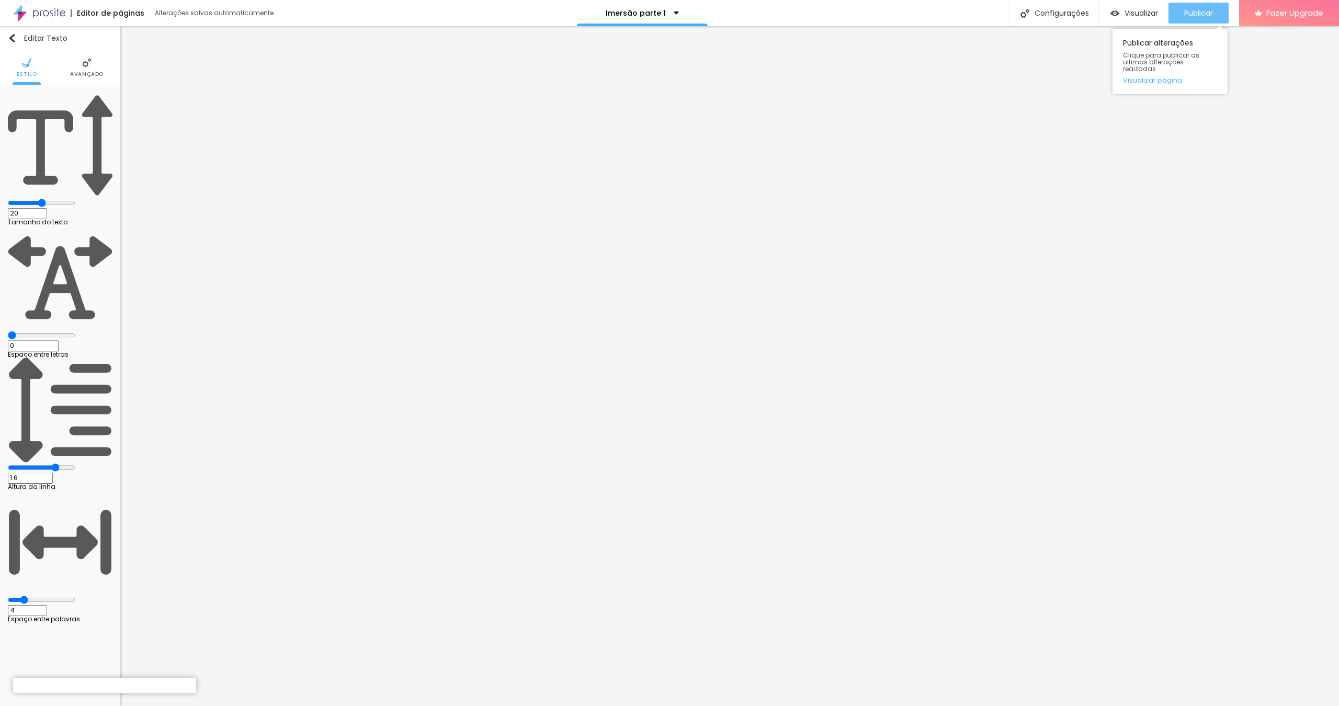
click at [1194, 14] on span "Publicar" at bounding box center [1198, 13] width 29 height 8
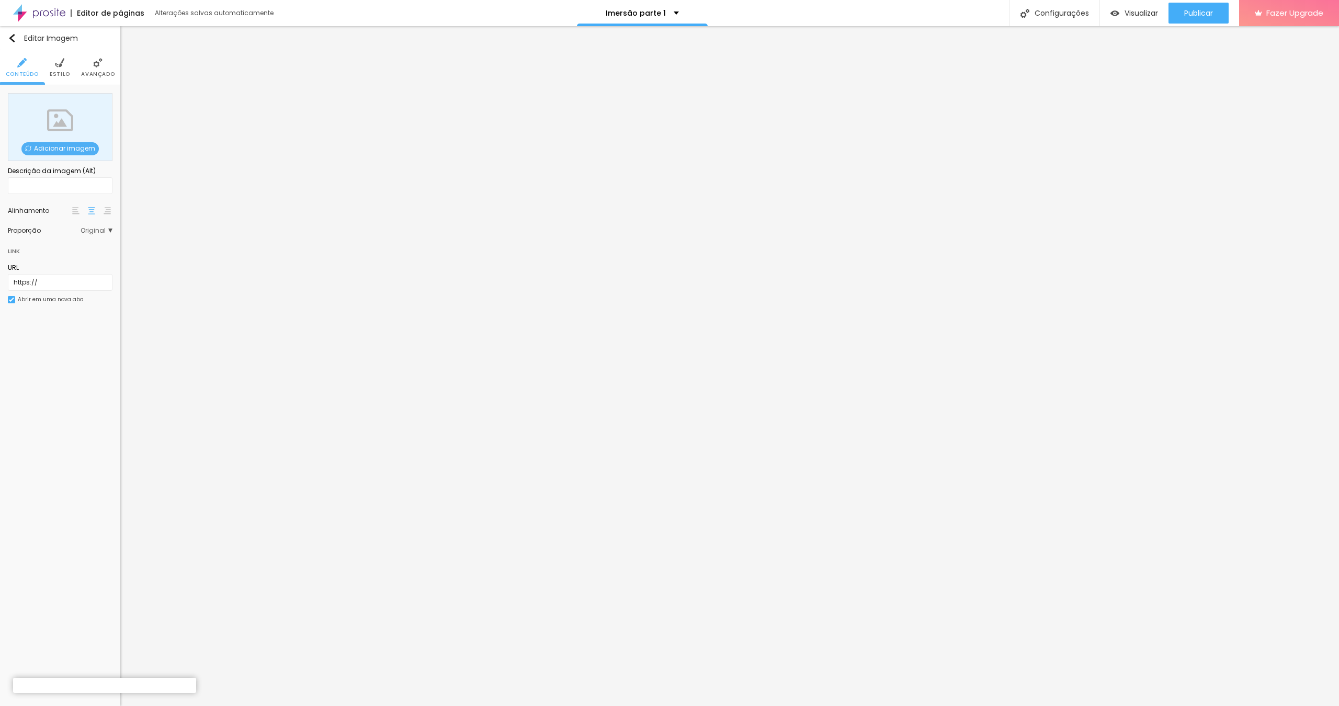
click at [58, 148] on span "Adicionar imagem" at bounding box center [59, 148] width 77 height 13
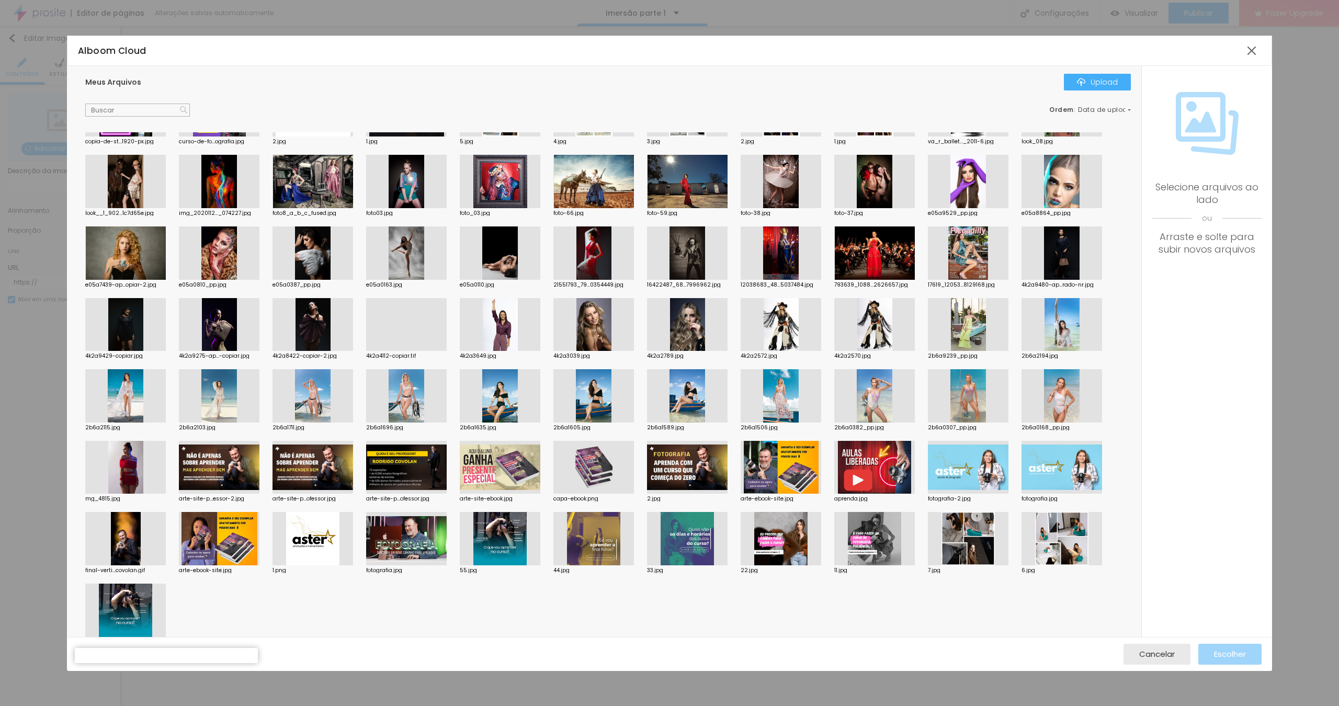
scroll to position [198, 0]
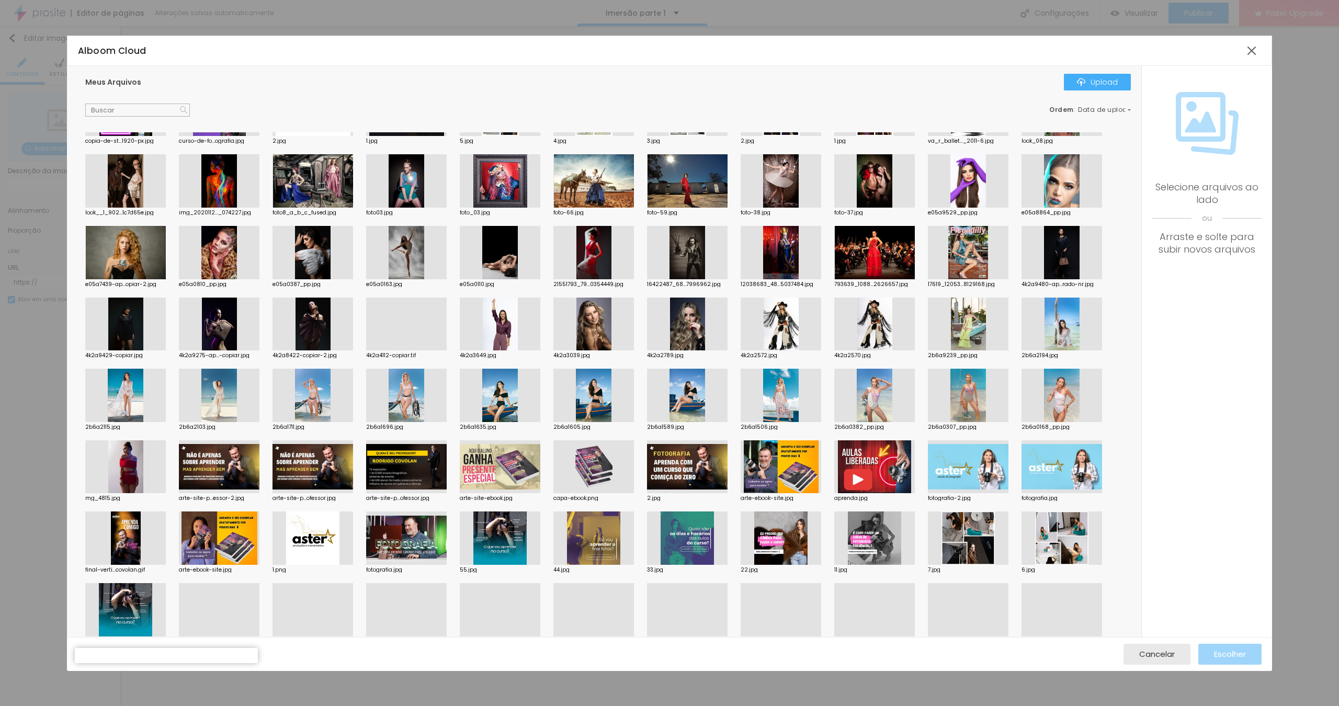
click at [324, 557] on div at bounding box center [313, 538] width 81 height 53
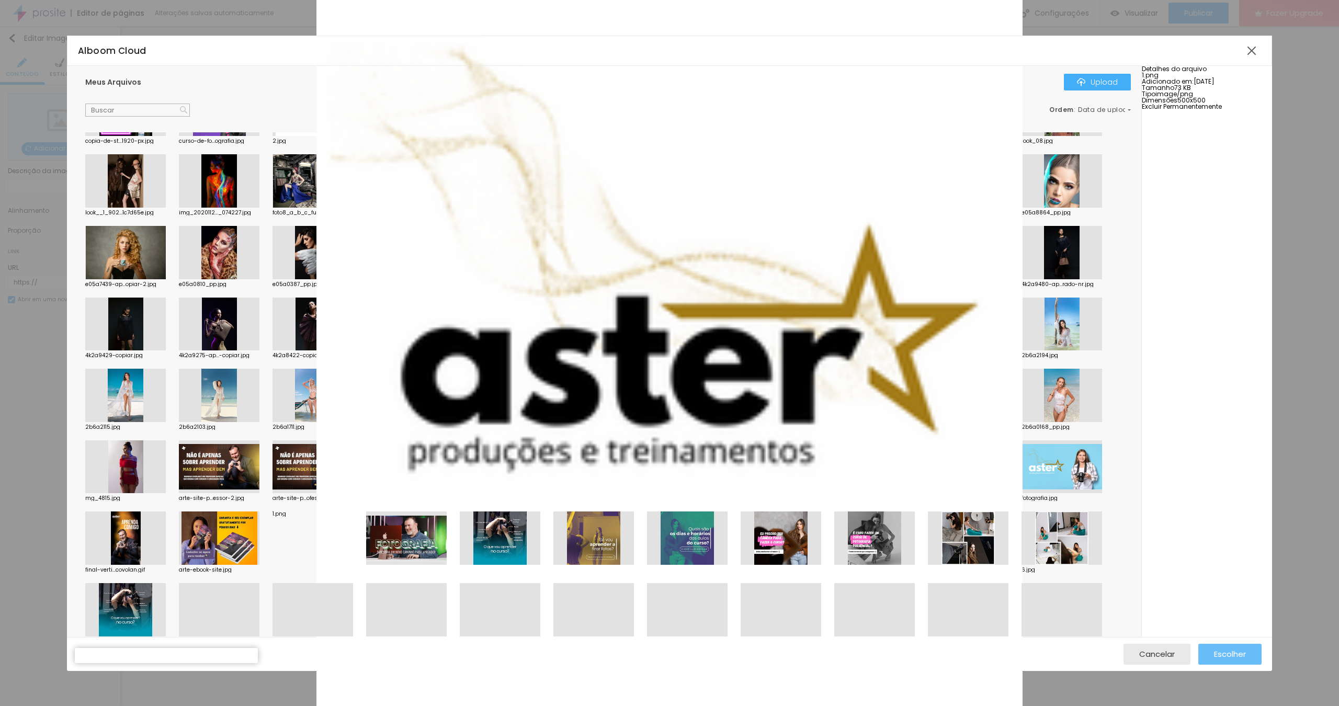
click at [1224, 657] on span "Escolher" at bounding box center [1230, 654] width 32 height 9
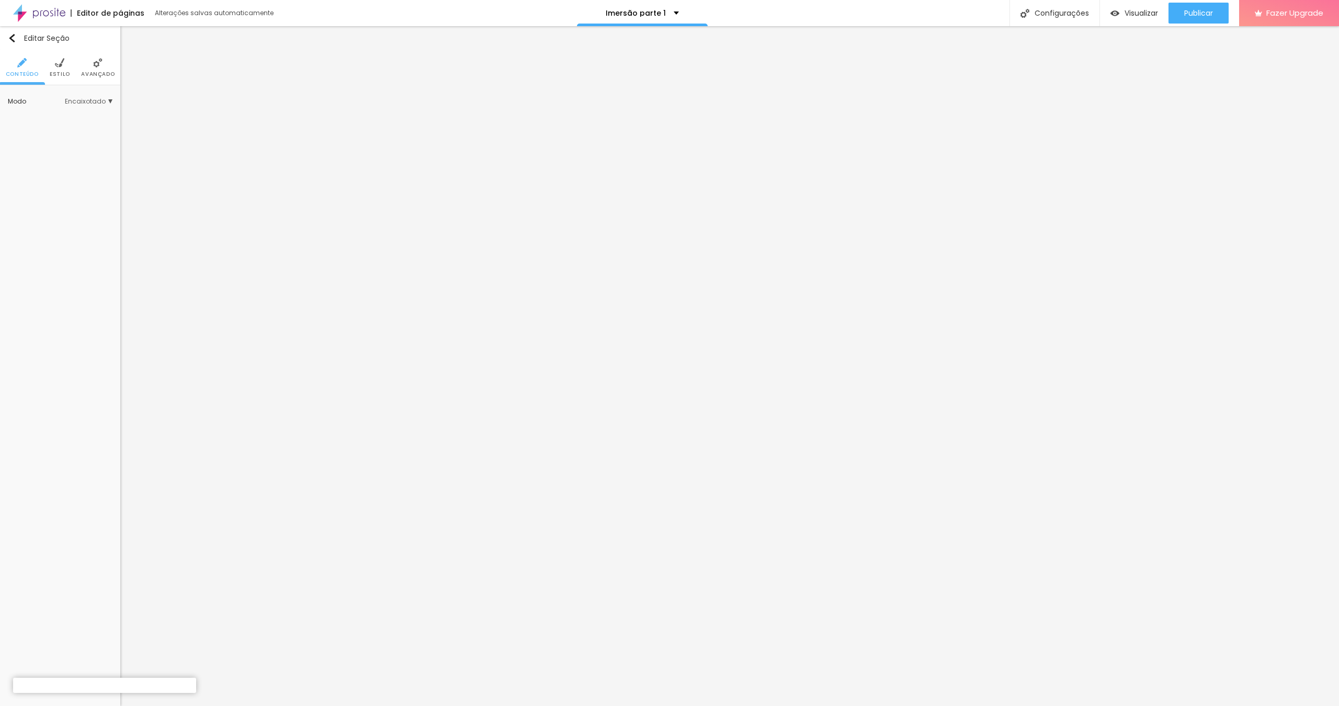
click at [57, 67] on li "Estilo" at bounding box center [60, 67] width 20 height 35
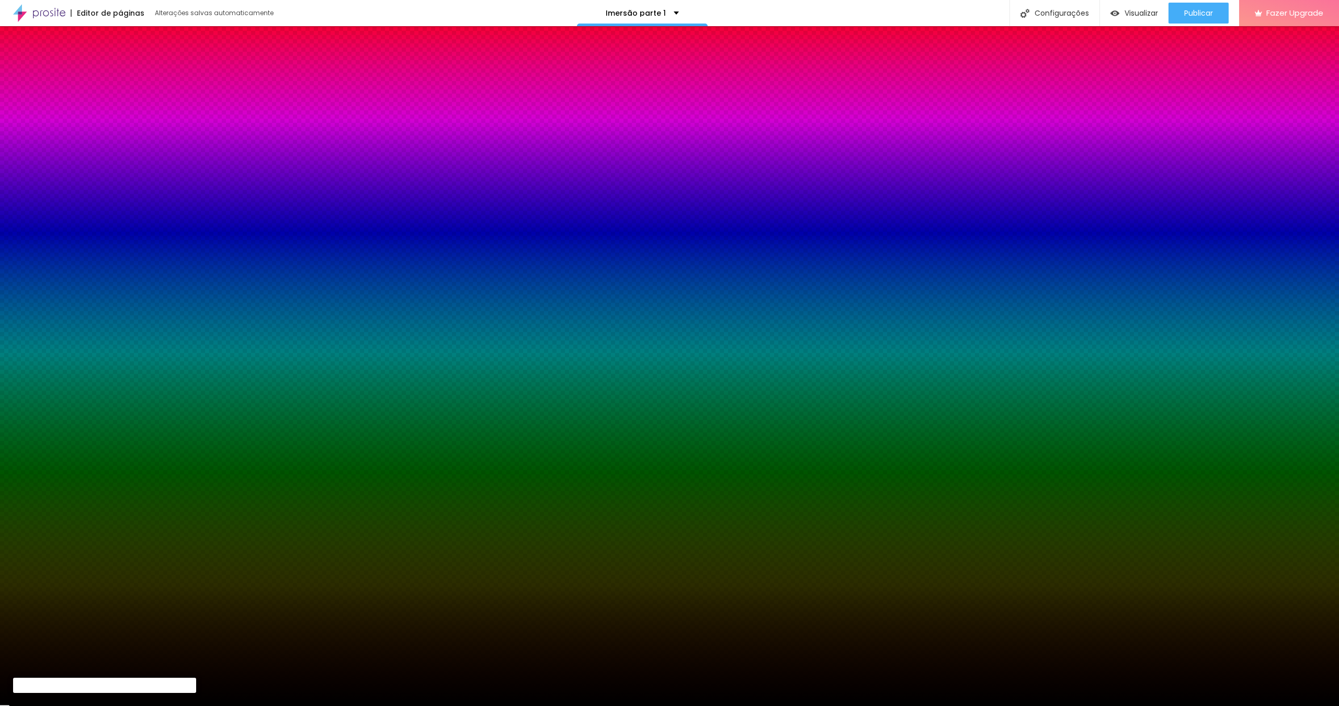
click at [71, 196] on div at bounding box center [60, 196] width 105 height 0
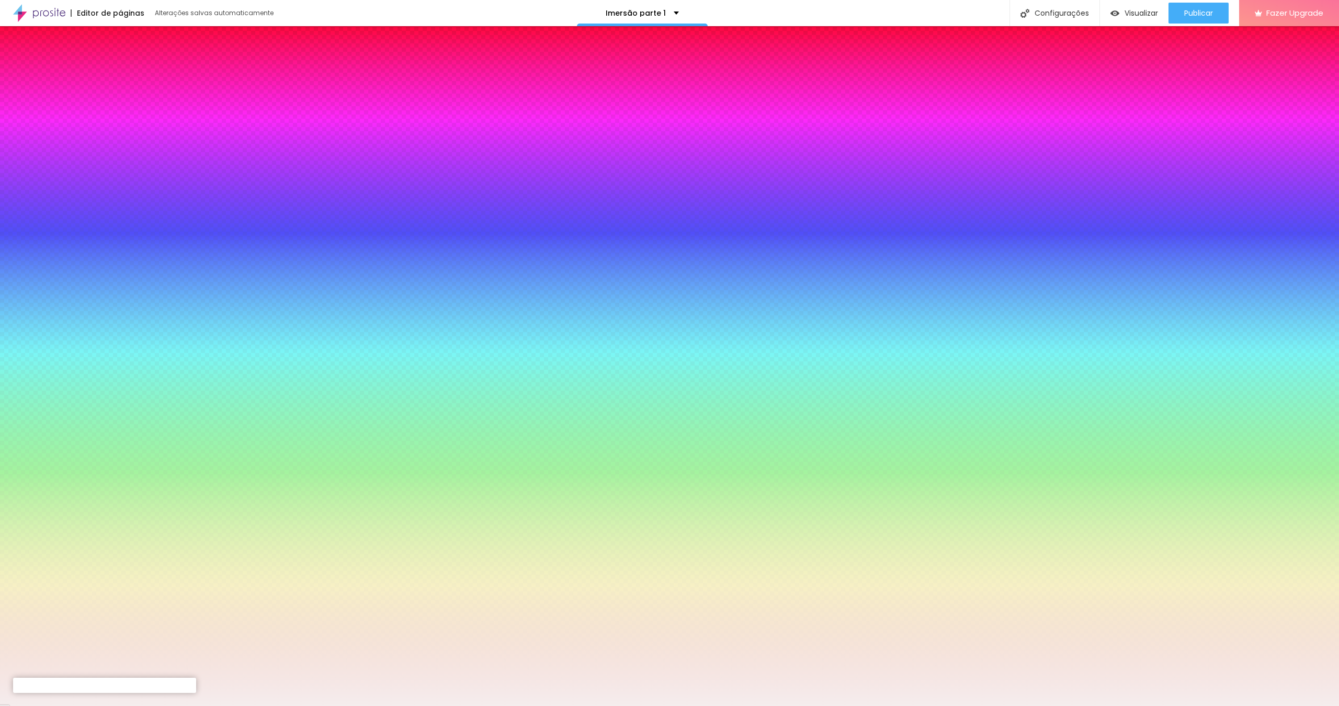
type input "#FFFFFF"
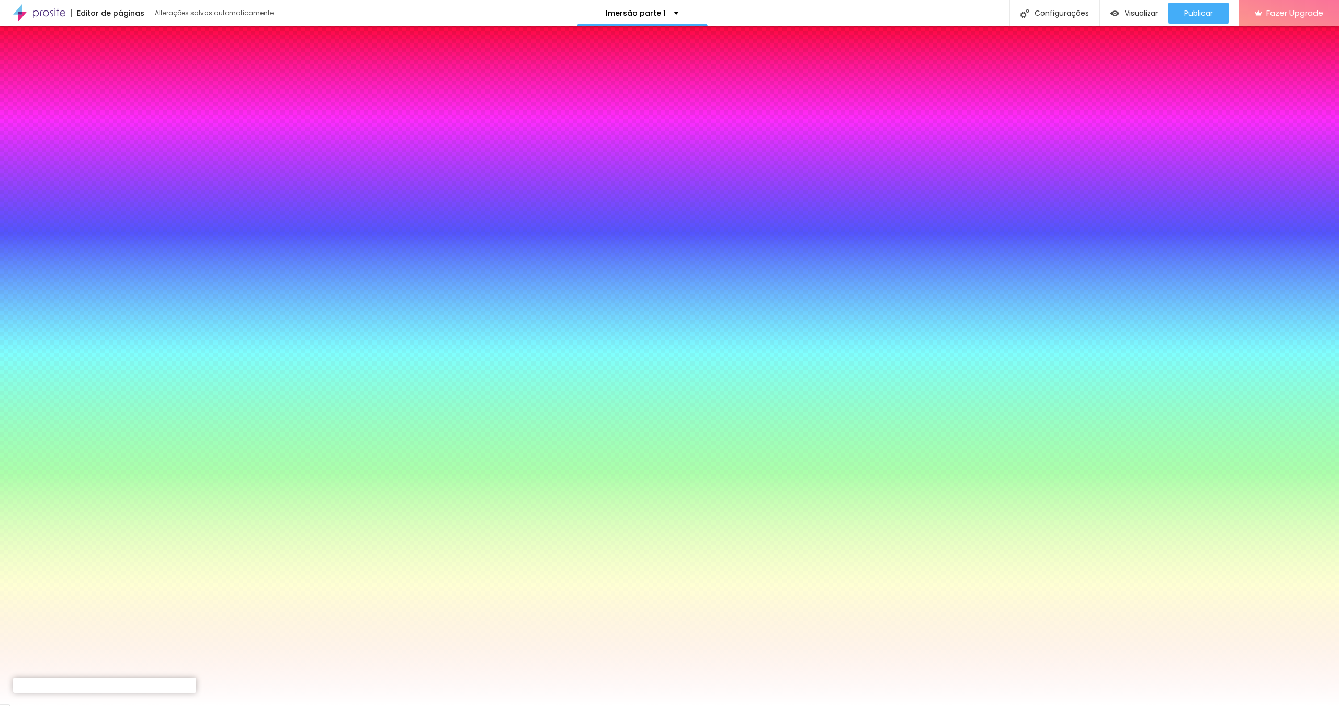
drag, startPoint x: 18, startPoint y: 206, endPoint x: 8, endPoint y: 198, distance: 13.0
click at [8, 198] on div "Cor de fundo Voltar ao padrão #FFFFFF" at bounding box center [60, 192] width 105 height 29
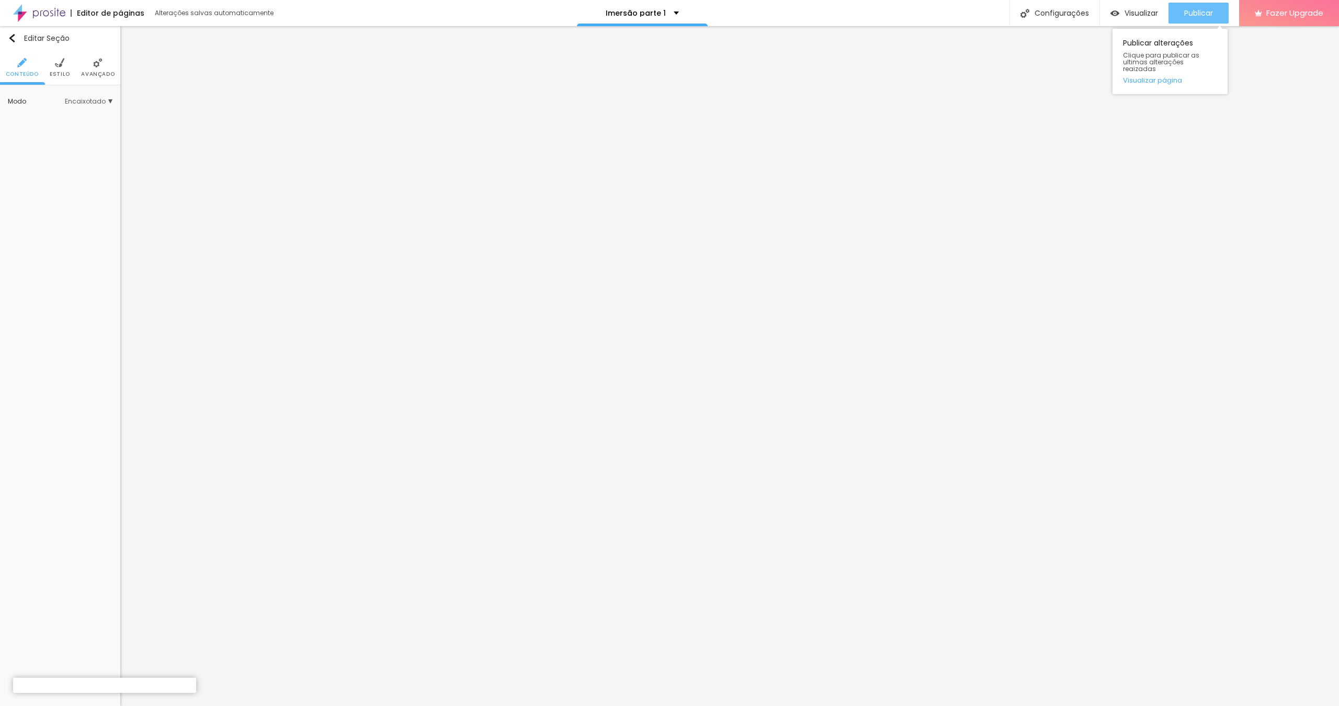
click at [1198, 17] on span "Publicar" at bounding box center [1198, 13] width 29 height 8
click at [1183, 12] on button "Publicar" at bounding box center [1199, 13] width 60 height 21
click at [96, 68] on li "Avançado" at bounding box center [97, 67] width 33 height 35
click at [111, 234] on span "Original" at bounding box center [97, 231] width 32 height 6
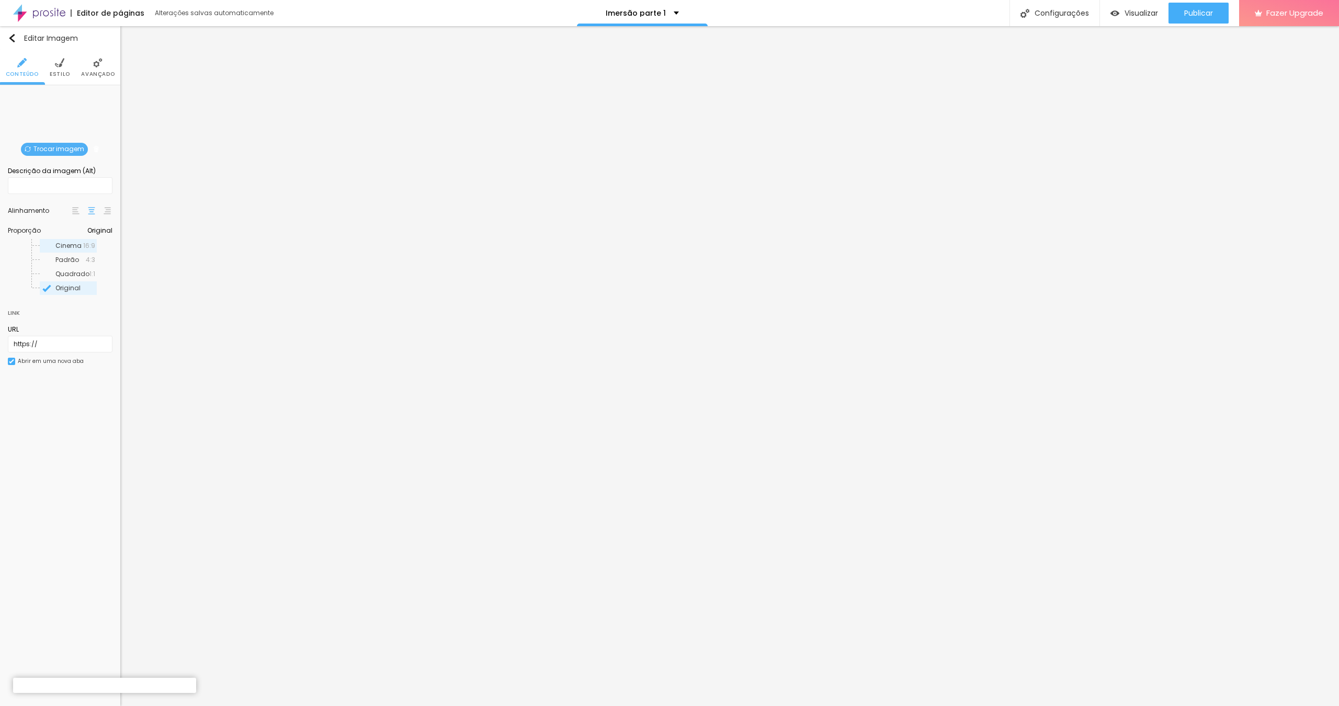
click at [73, 249] on span "Cinema" at bounding box center [69, 246] width 28 height 6
click at [1212, 12] on span "Publicar" at bounding box center [1198, 13] width 29 height 8
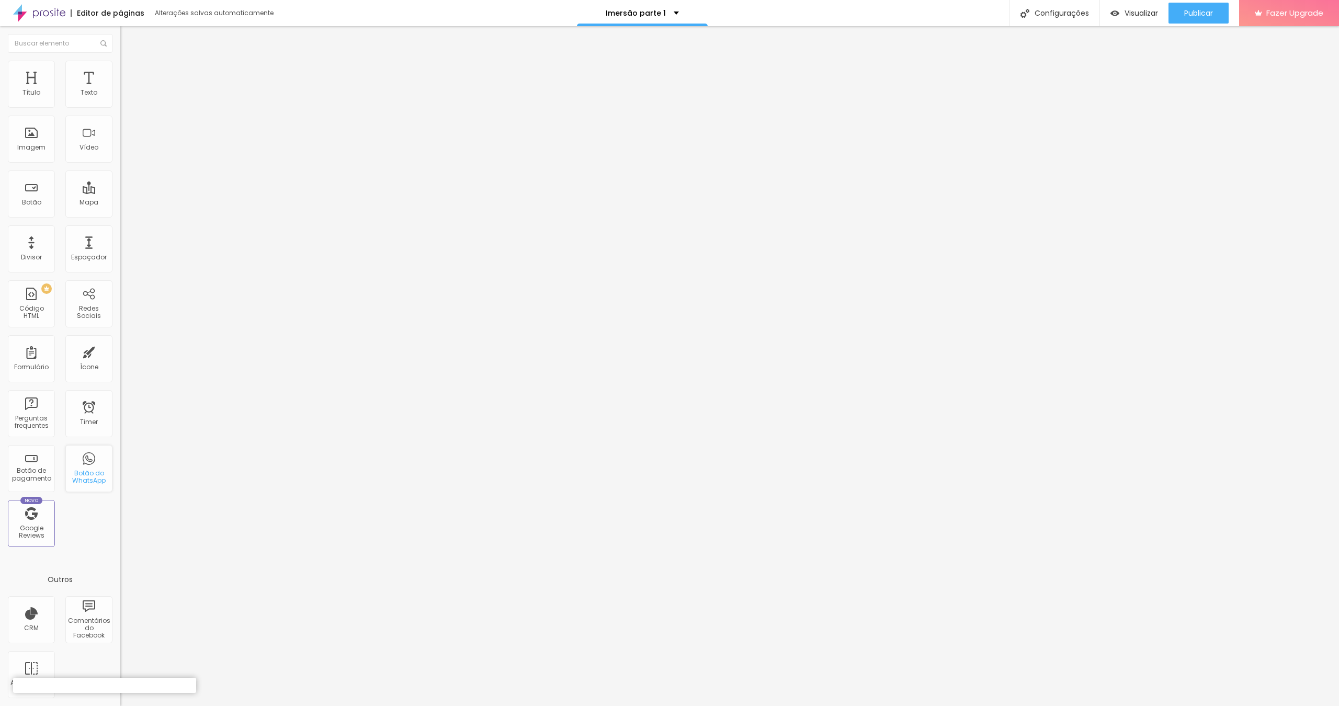
click at [80, 468] on div "Botão do WhatsApp" at bounding box center [88, 468] width 47 height 47
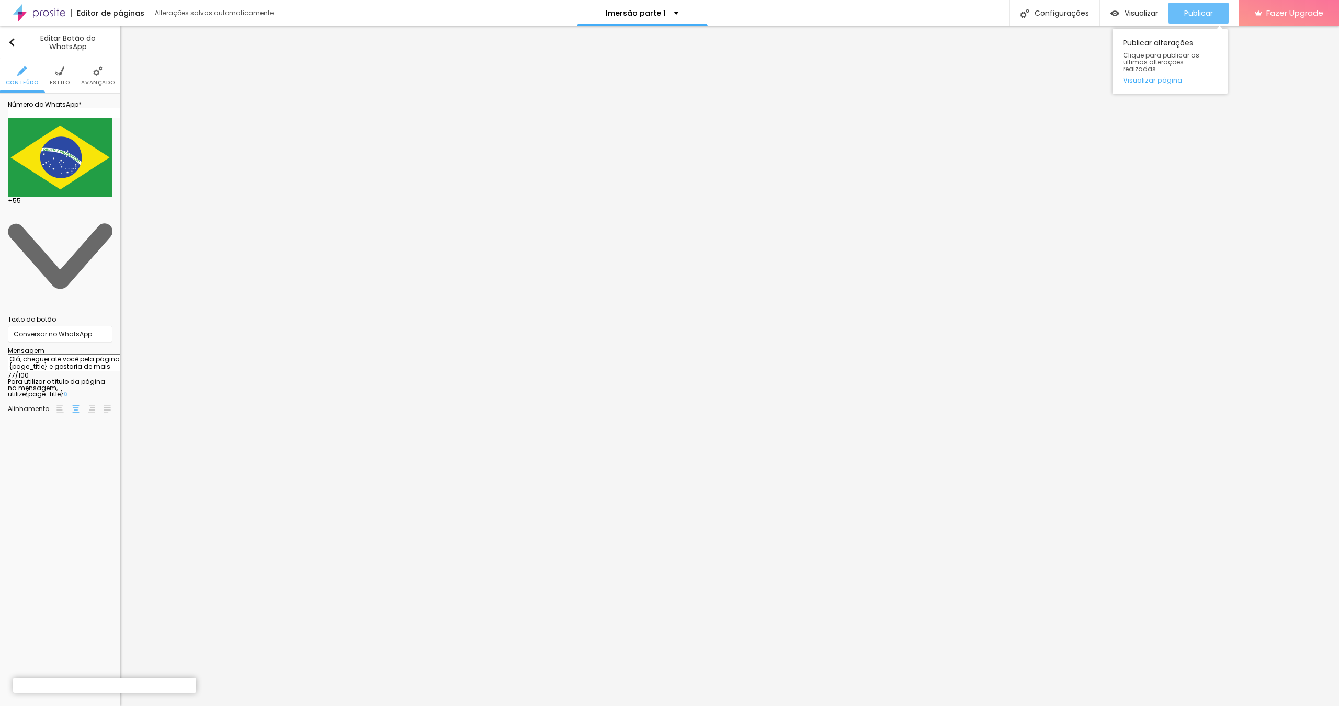
click at [1206, 12] on span "Publicar" at bounding box center [1198, 13] width 29 height 8
click at [63, 118] on input "text" at bounding box center [71, 113] width 126 height 10
type input "[PHONE_NUMBER]"
click at [105, 118] on input "text" at bounding box center [71, 113] width 126 height 10
type input "[PHONE_NUMBER]"
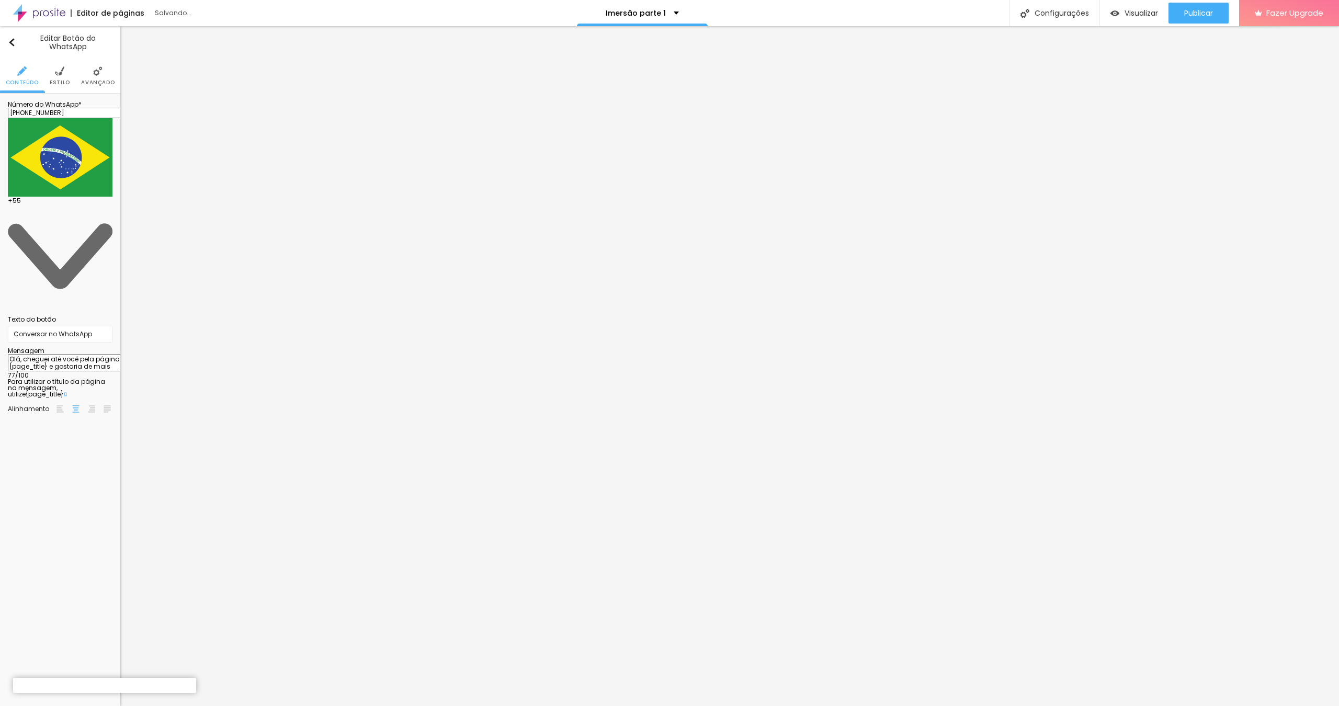
click at [44, 325] on div "Editar Botão do WhatsApp Conteúdo Estilo Avançado Número do WhatsApp * [PHONE_N…" at bounding box center [60, 366] width 120 height 680
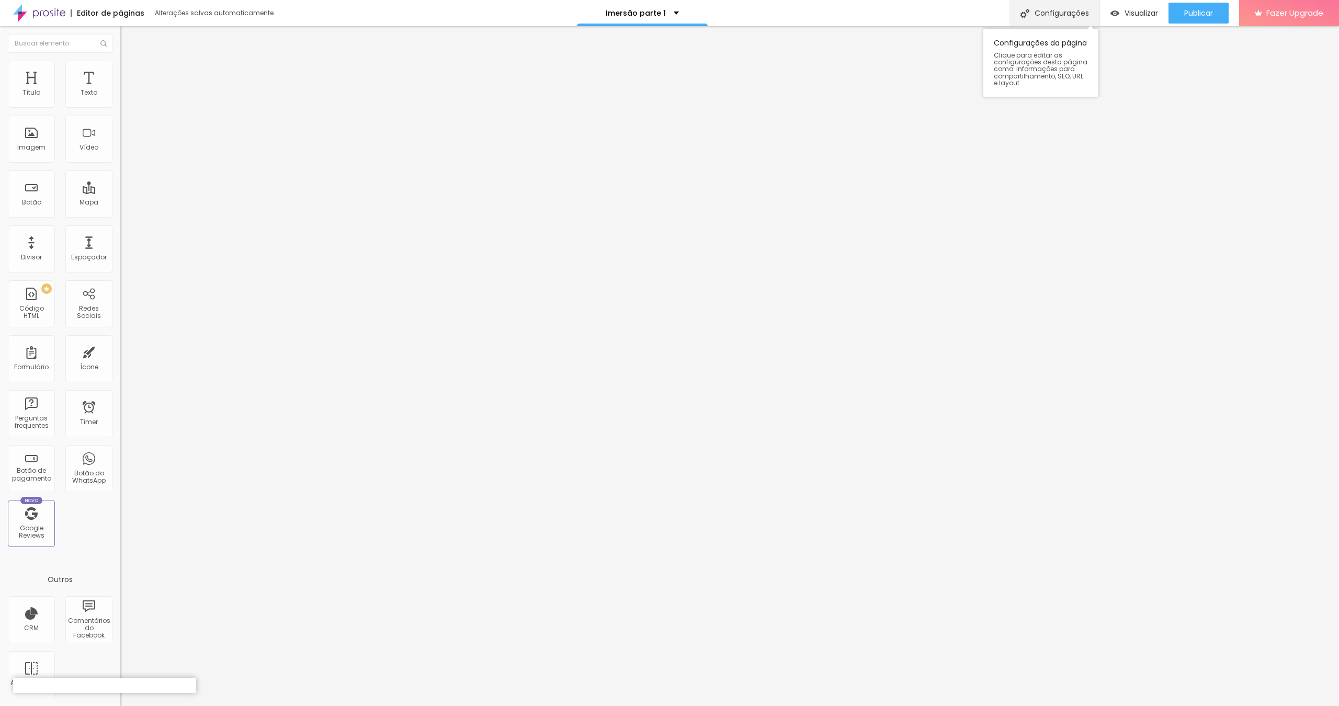
click at [1056, 16] on div "Configurações" at bounding box center [1055, 13] width 90 height 26
drag, startPoint x: 652, startPoint y: 236, endPoint x: 556, endPoint y: 239, distance: 96.3
type input "Curso de Fotografia"
drag, startPoint x: 656, startPoint y: 287, endPoint x: 634, endPoint y: 287, distance: 22.0
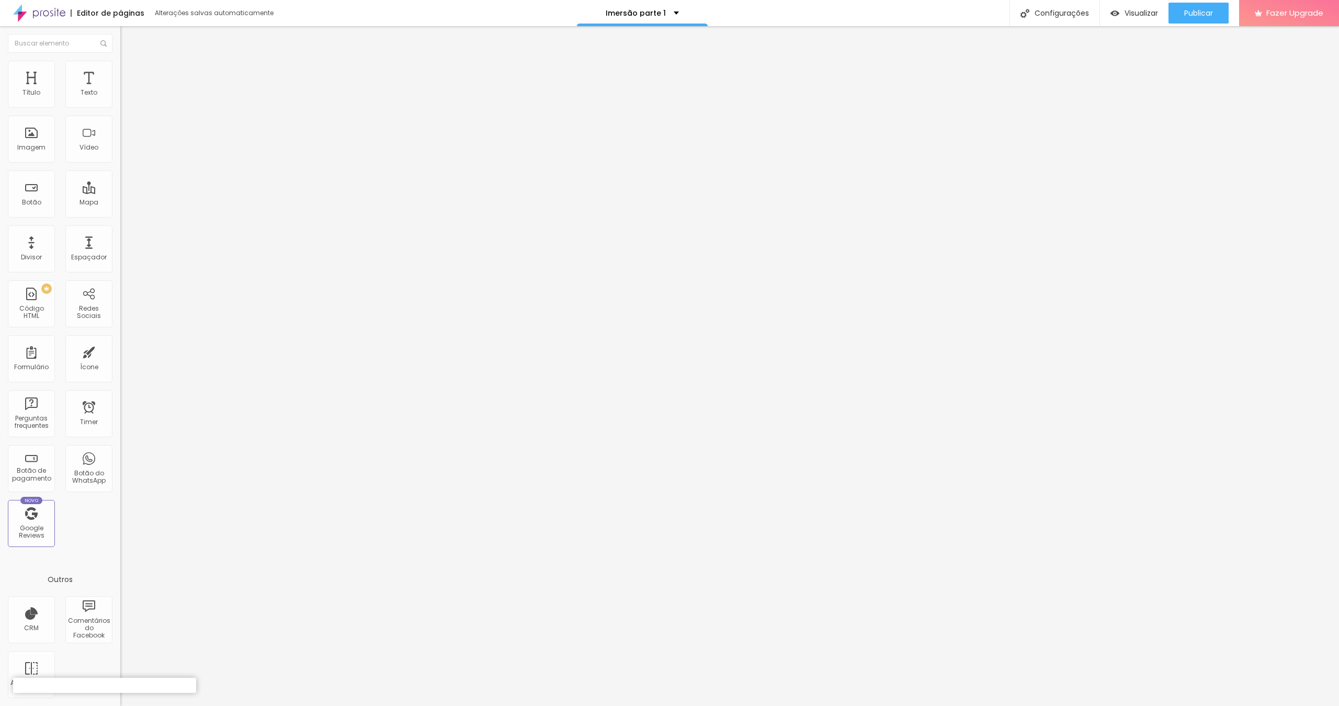
drag, startPoint x: 658, startPoint y: 301, endPoint x: 655, endPoint y: 288, distance: 13.5
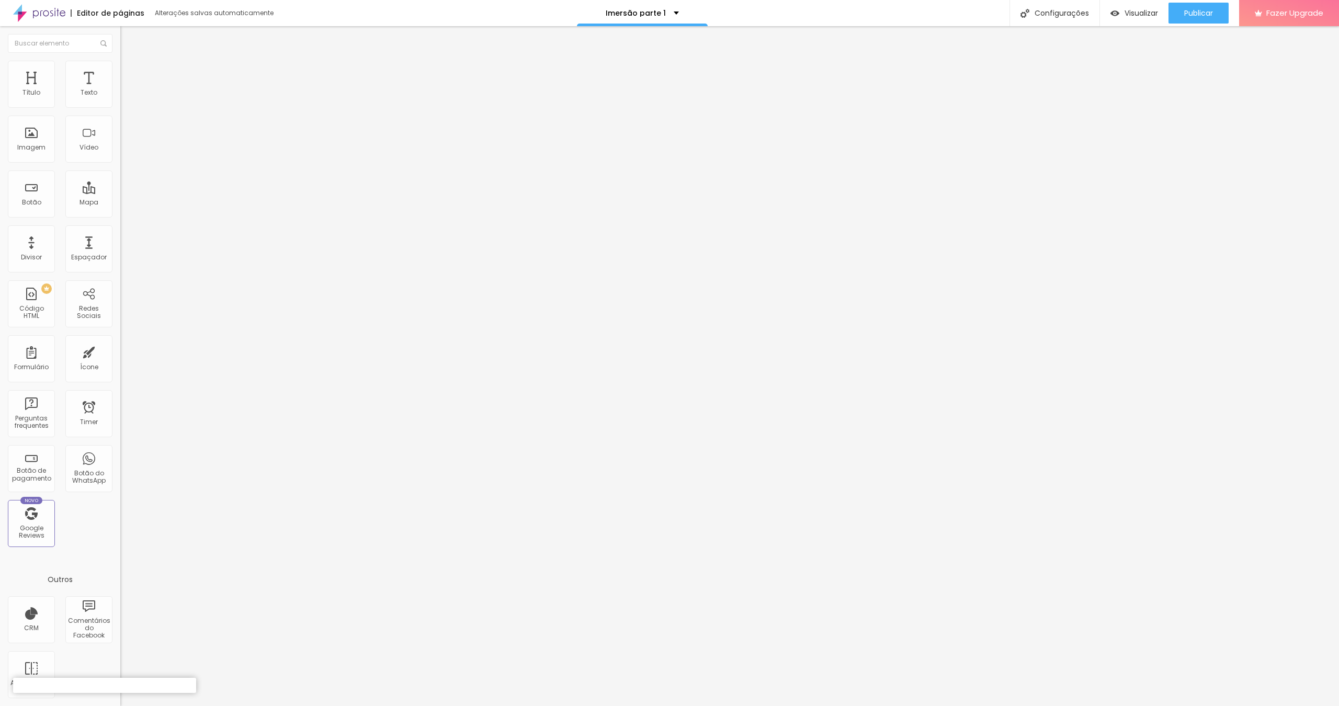
type input "/cursodefotografia"
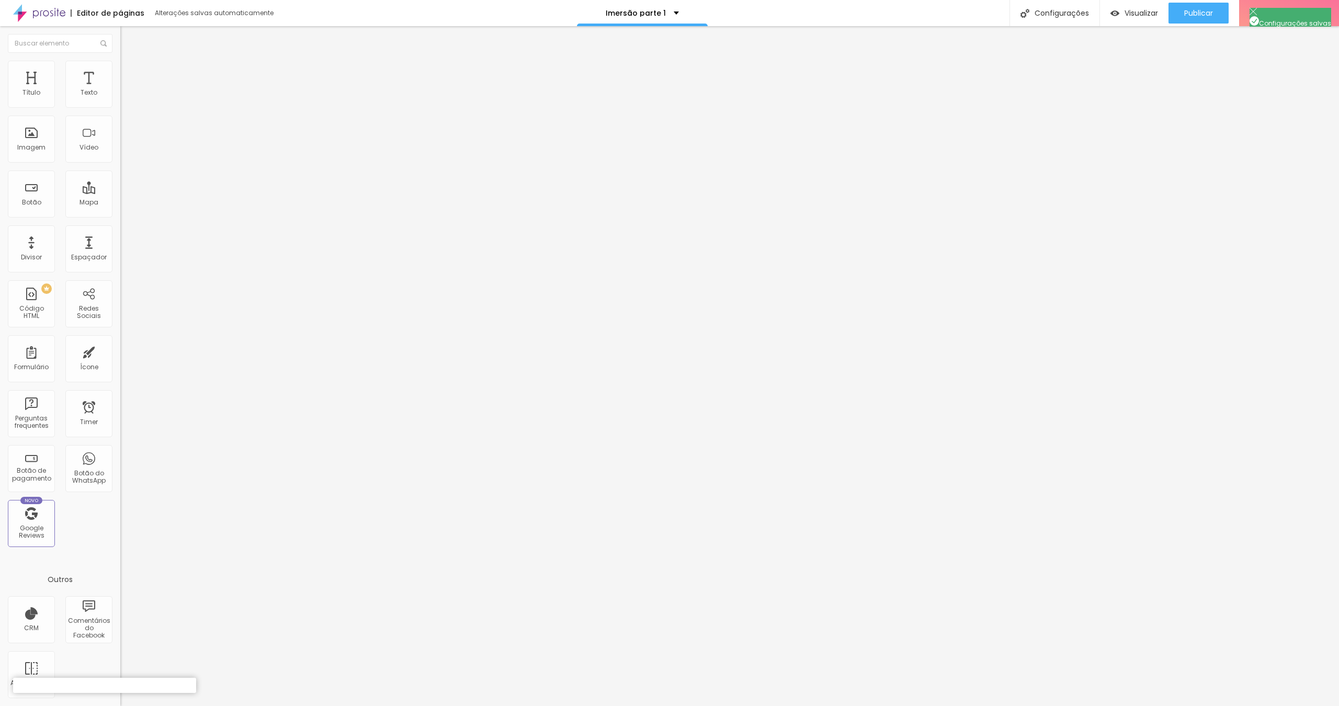
drag, startPoint x: 687, startPoint y: 407, endPoint x: 508, endPoint y: 416, distance: 179.7
drag, startPoint x: 665, startPoint y: 411, endPoint x: 571, endPoint y: 412, distance: 93.6
type input "Curso de Fotografia em [GEOGRAPHIC_DATA]"
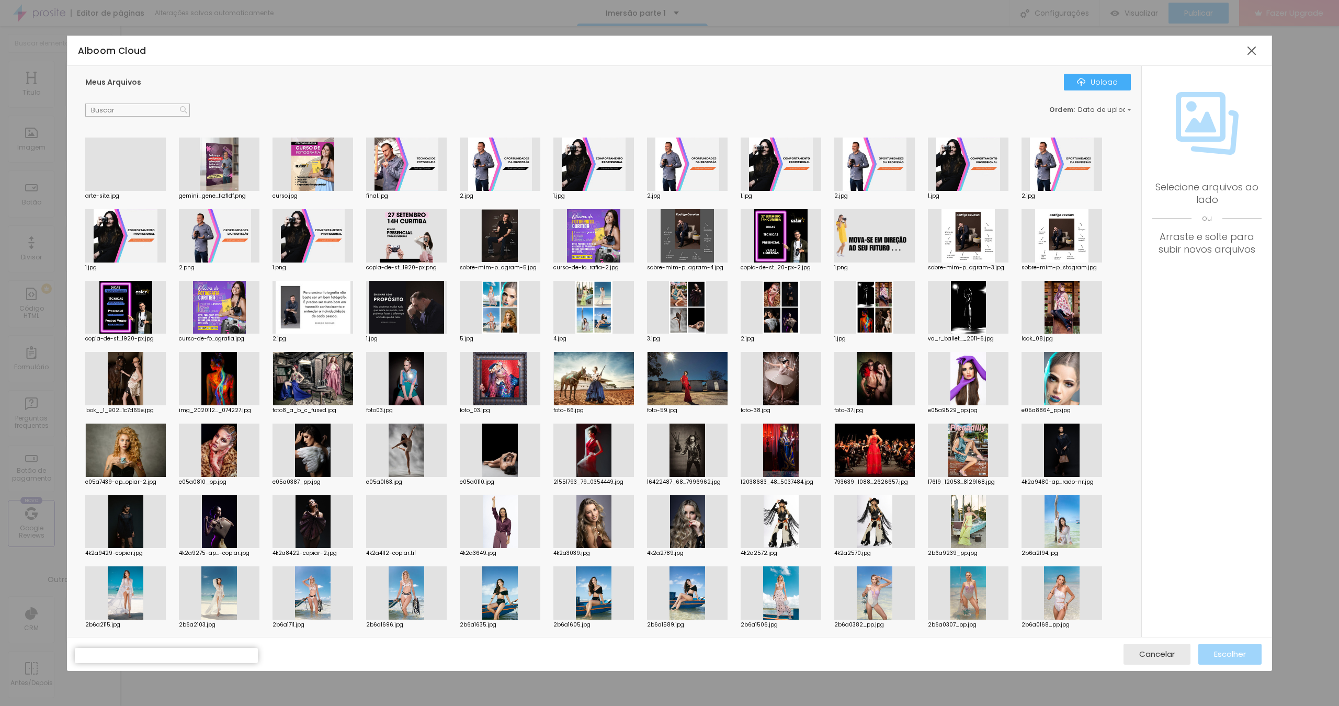
click at [509, 166] on div at bounding box center [500, 164] width 81 height 53
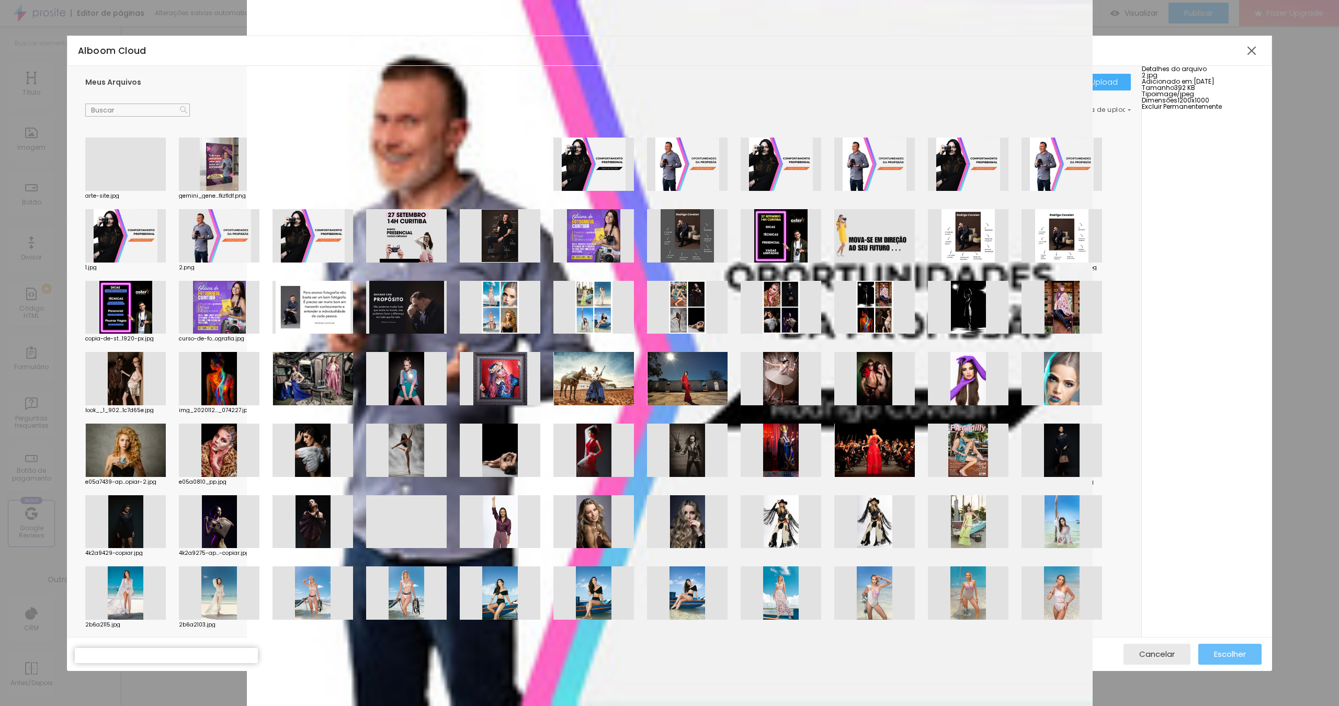
click at [1243, 659] on span "Escolher" at bounding box center [1230, 654] width 32 height 9
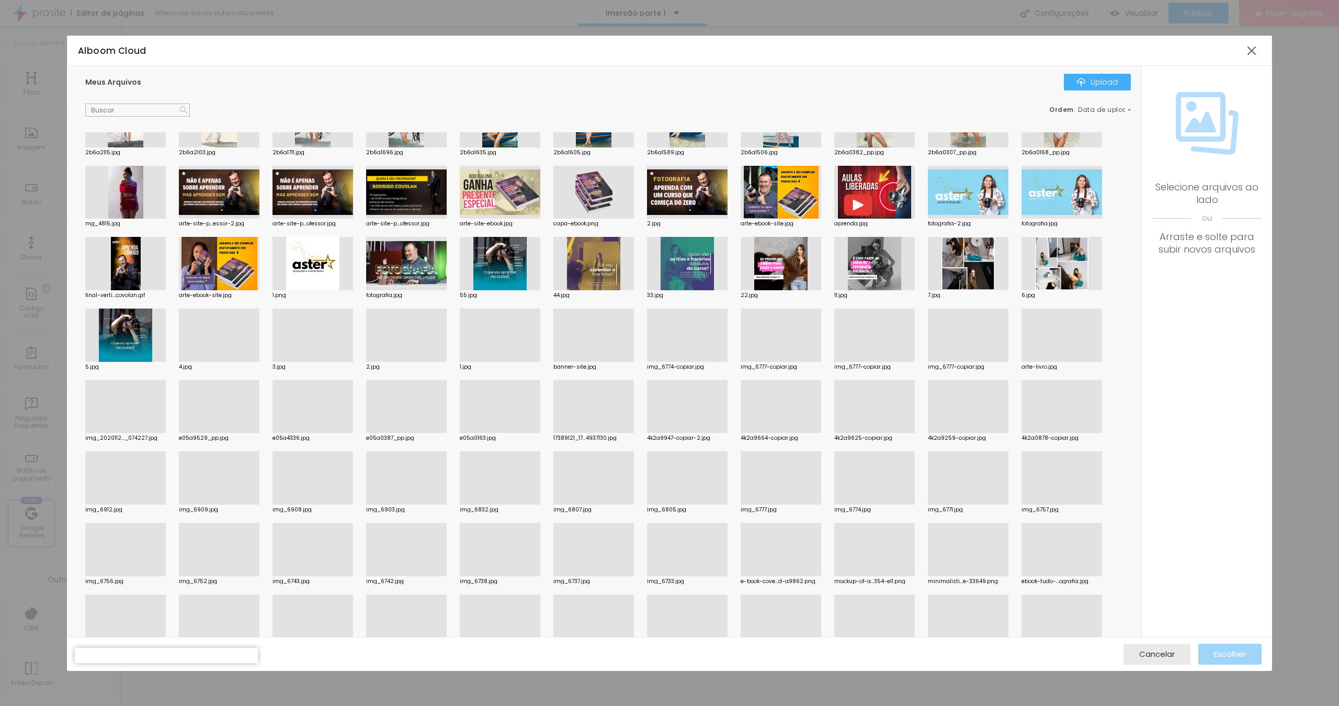
scroll to position [471, 0]
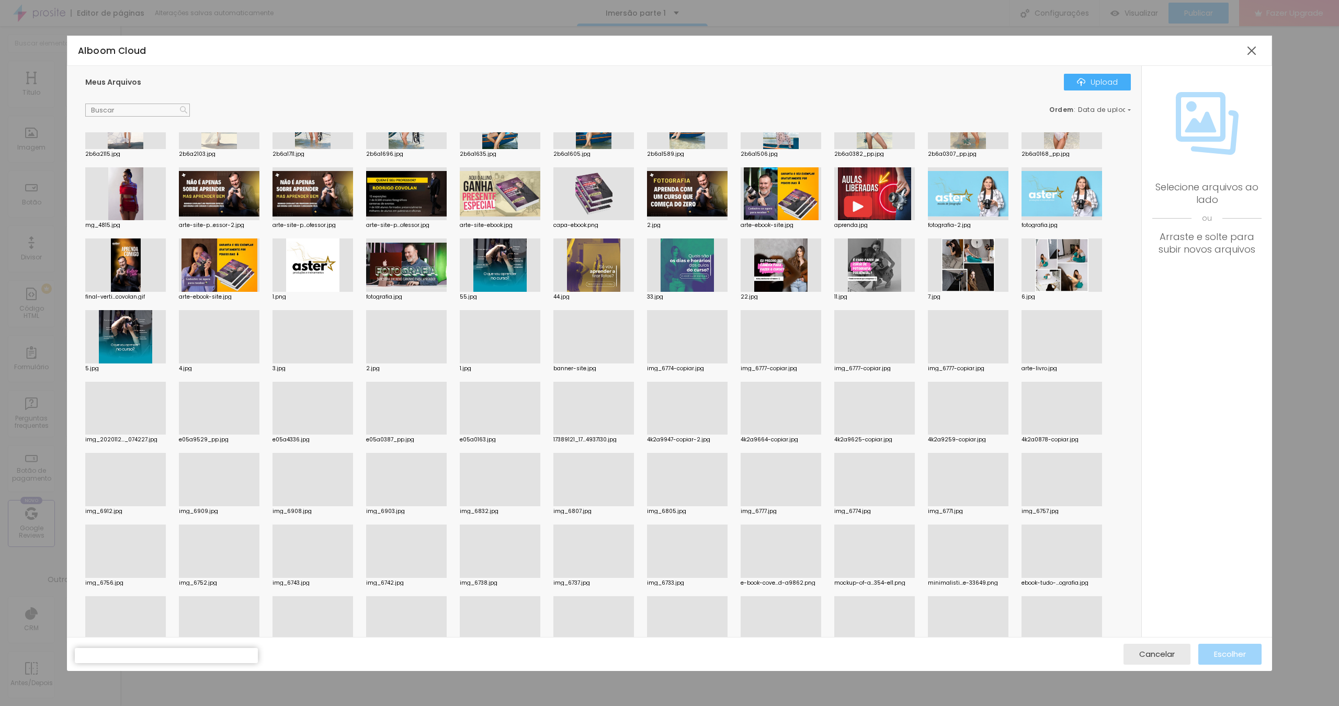
click at [987, 208] on div at bounding box center [968, 193] width 81 height 53
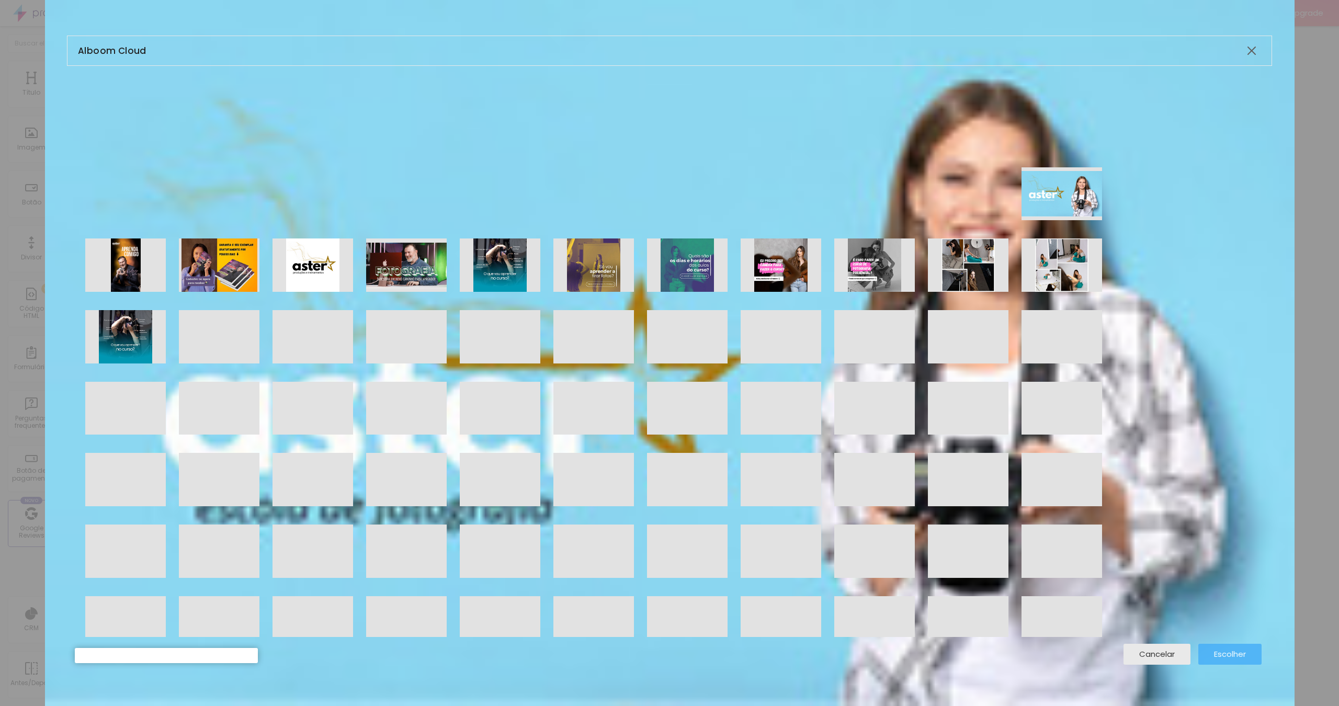
click at [1222, 650] on span "Escolher" at bounding box center [1230, 654] width 32 height 9
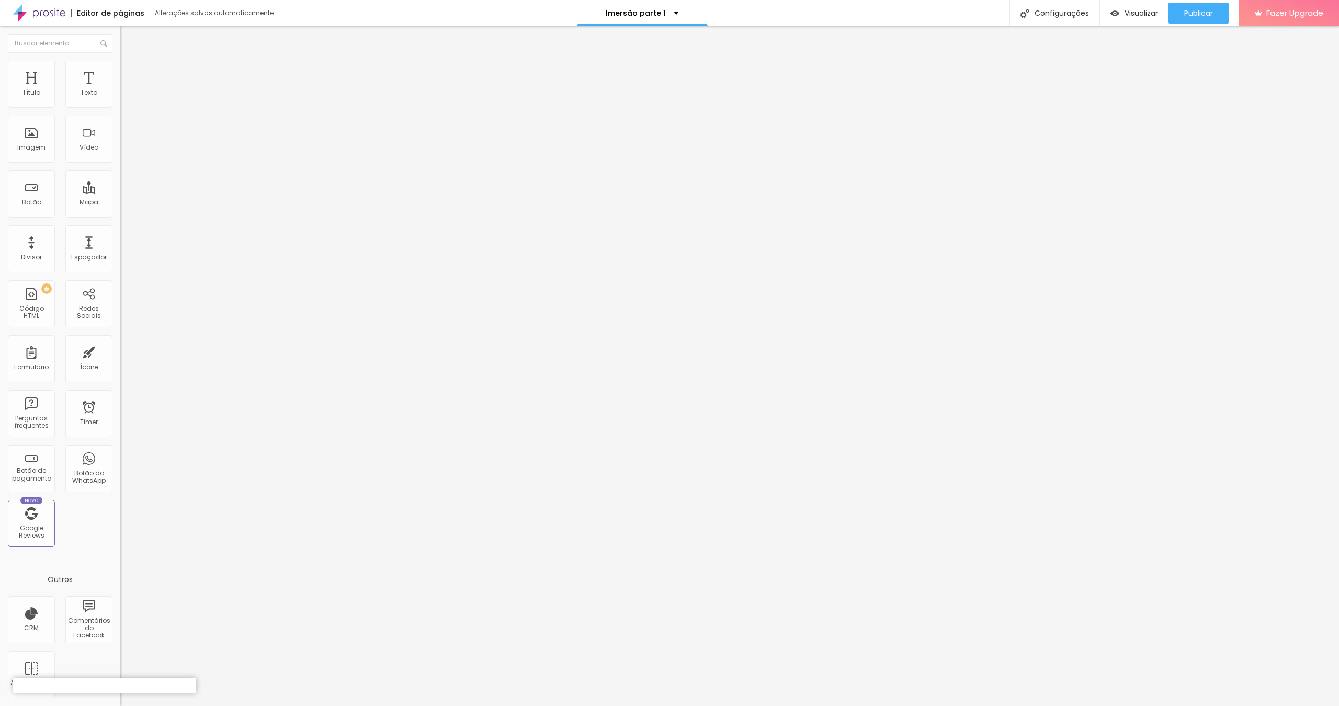
drag, startPoint x: 832, startPoint y: 341, endPoint x: 565, endPoint y: 340, distance: 266.8
type input "Curso de Fotografia em [GEOGRAPHIC_DATA]"
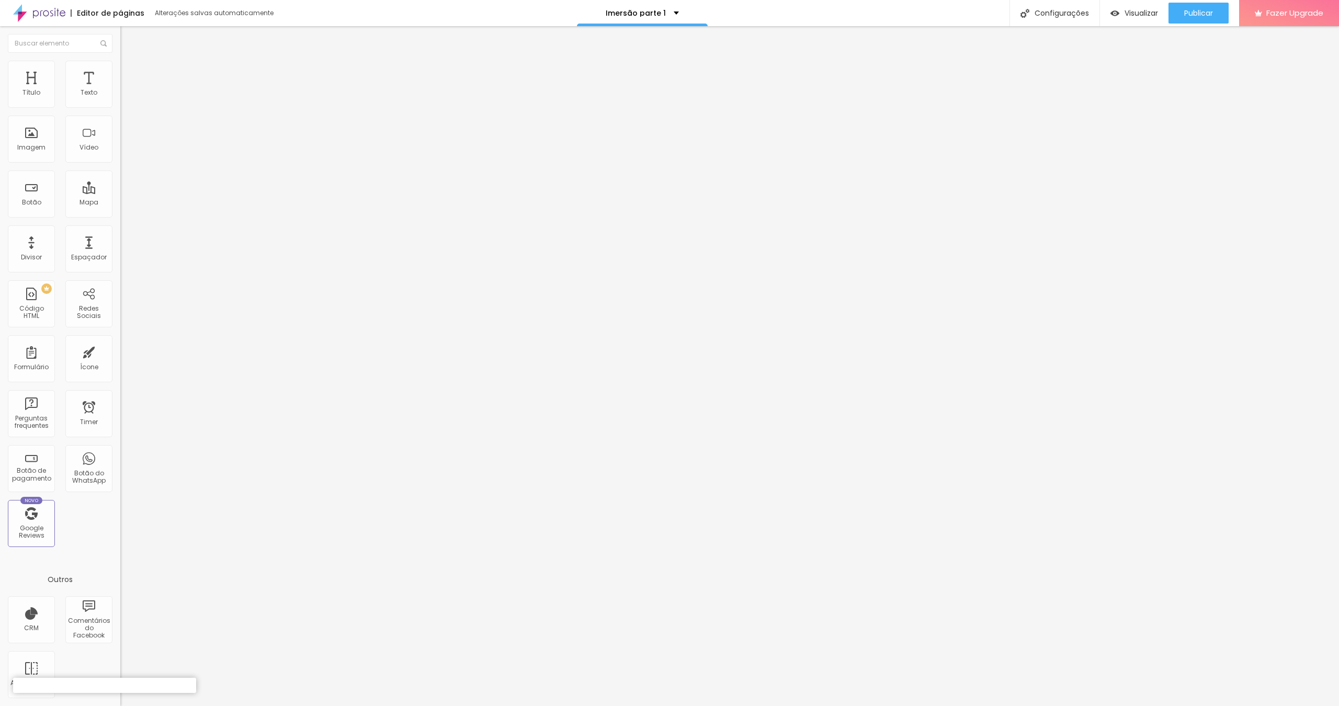
click at [857, 706] on div at bounding box center [669, 717] width 1339 height 9
